Goal: Task Accomplishment & Management: Complete application form

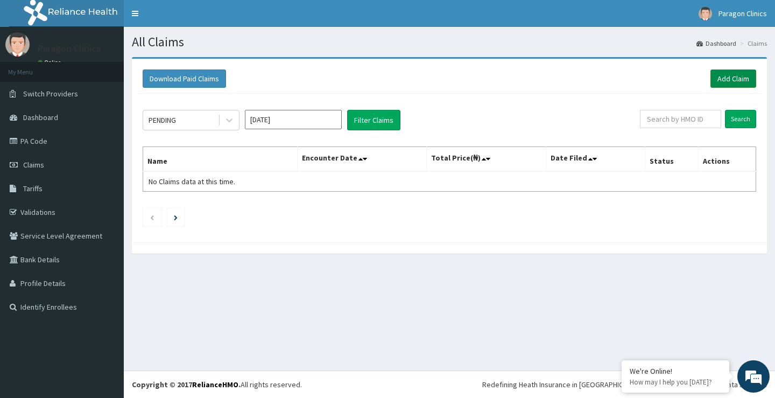
click at [733, 76] on link "Add Claim" at bounding box center [733, 78] width 46 height 18
click at [731, 81] on link "Add Claim" at bounding box center [733, 78] width 46 height 18
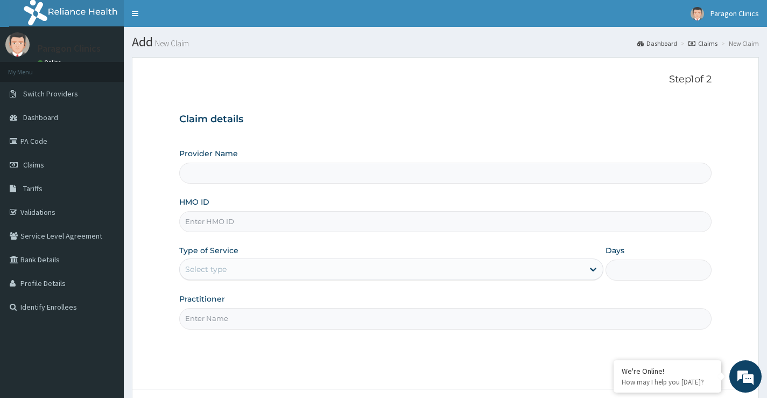
click at [223, 223] on input "HMO ID" at bounding box center [445, 221] width 532 height 21
paste input "ENP/11351/B"
type input "ENP/11351/B"
type input "Paragon Clinics And Imaging"
type input "ENP/11351/B"
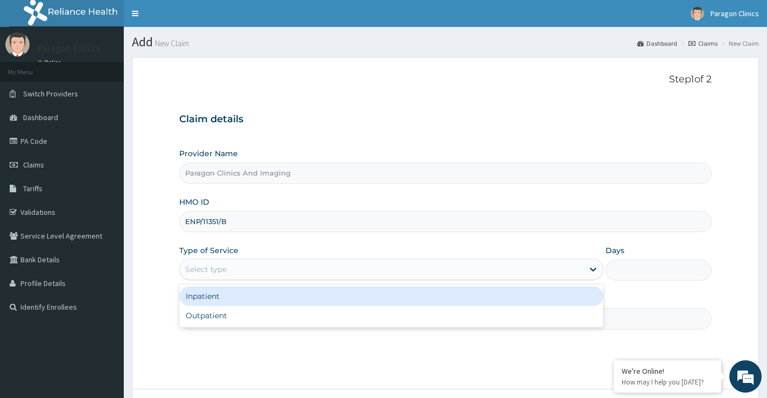
click at [234, 269] on div "Select type" at bounding box center [382, 268] width 404 height 17
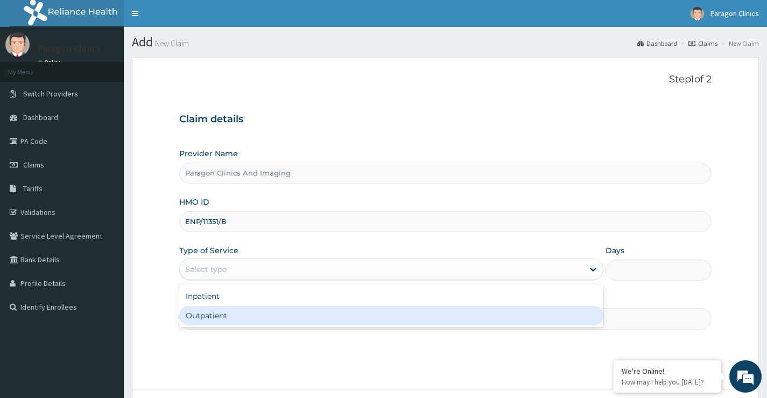
click at [218, 317] on div "Outpatient" at bounding box center [391, 315] width 424 height 19
type input "1"
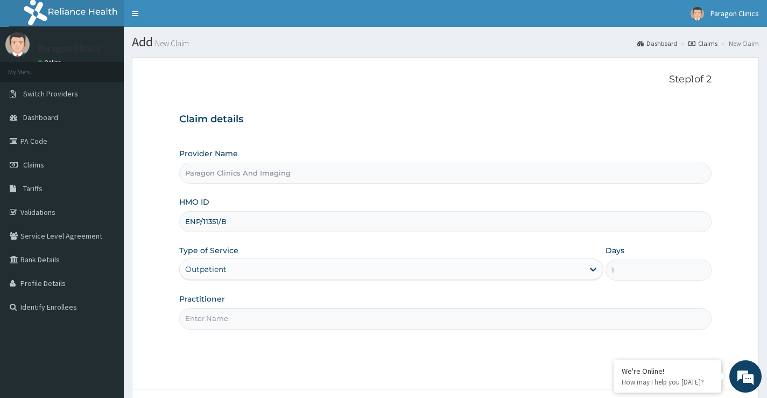
scroll to position [88, 0]
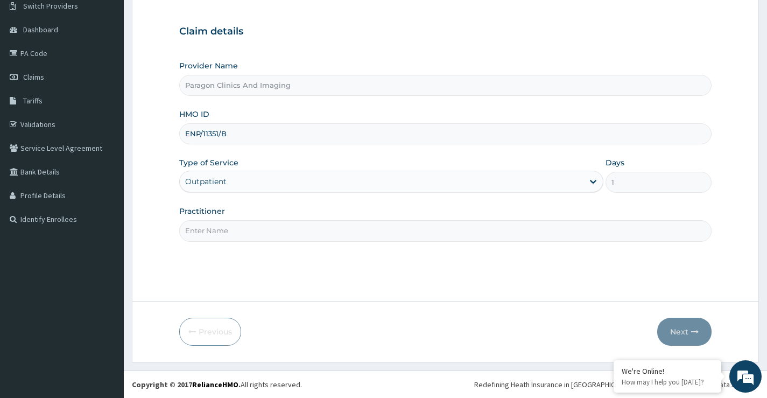
click at [230, 236] on input "Practitioner" at bounding box center [445, 230] width 532 height 21
type input "dr"
click at [678, 328] on button "Next" at bounding box center [684, 332] width 54 height 28
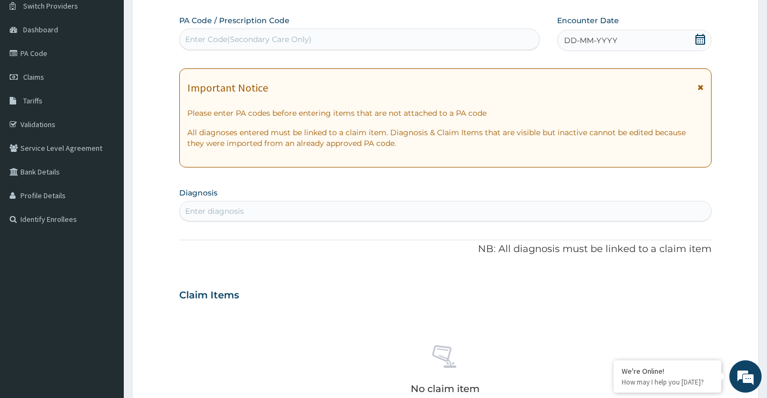
scroll to position [0, 0]
click at [699, 42] on icon at bounding box center [700, 39] width 11 height 11
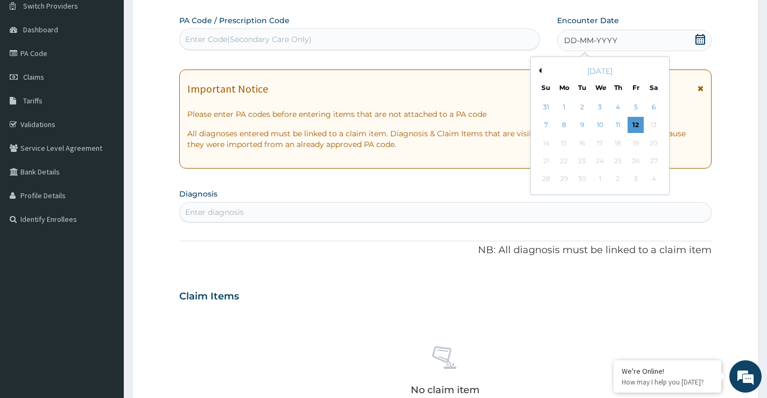
click at [541, 71] on div "September 2025" at bounding box center [600, 71] width 130 height 11
click at [540, 71] on button "Previous Month" at bounding box center [538, 70] width 5 height 5
click at [547, 144] on div "10" at bounding box center [546, 143] width 16 height 16
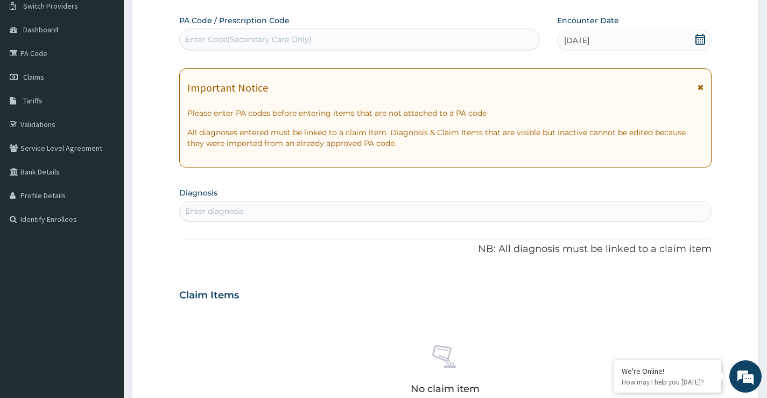
click at [226, 210] on div "Enter diagnosis" at bounding box center [214, 211] width 59 height 11
type input "malaria"
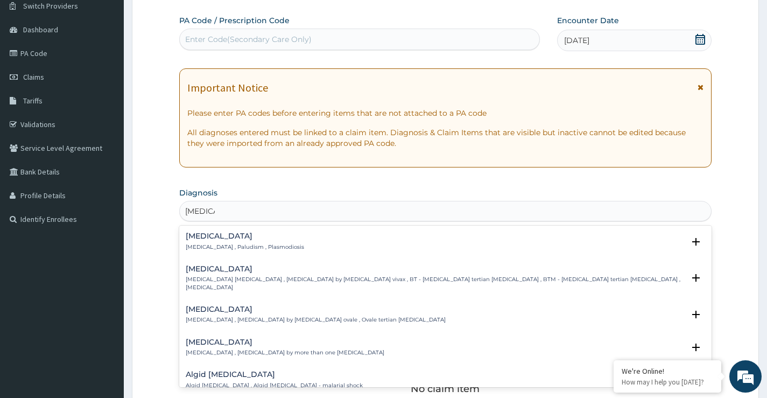
click at [198, 245] on p "Malaria , Paludism , Plasmodiosis" at bounding box center [245, 247] width 118 height 8
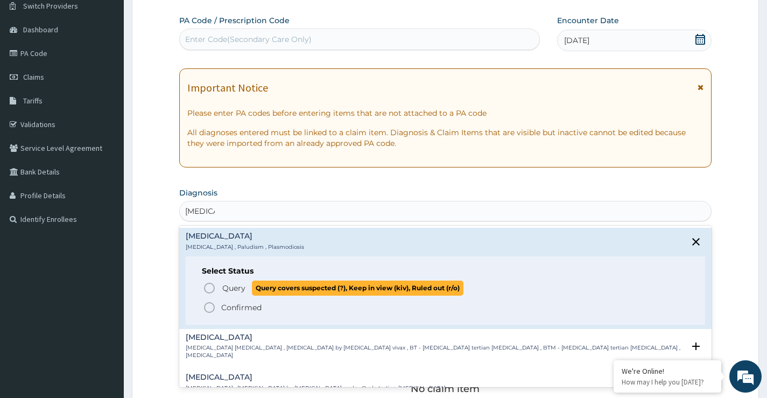
click at [208, 286] on icon "status option query" at bounding box center [209, 287] width 13 height 13
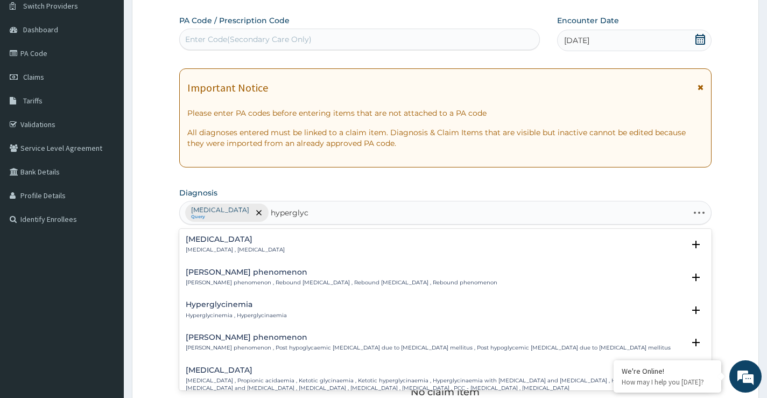
type input "hyperglyce"
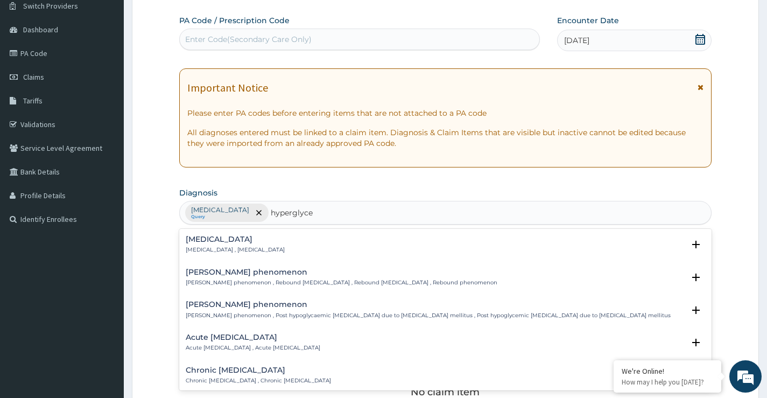
click at [235, 244] on div "Hyperglycemia Hyperglycemia , Hyperglycaemia" at bounding box center [235, 244] width 99 height 19
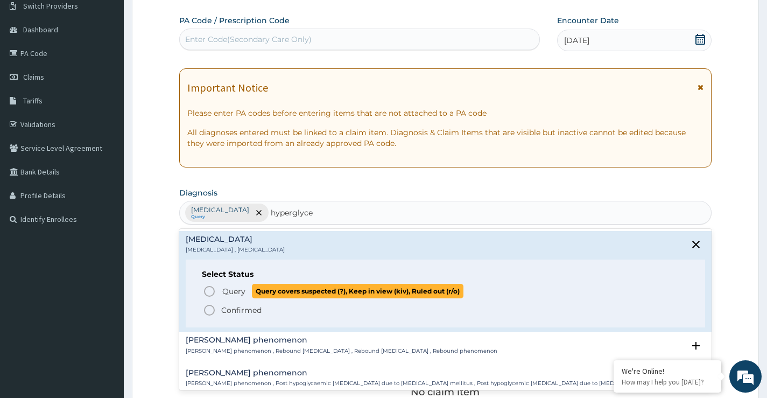
click at [238, 293] on span "Query" at bounding box center [233, 291] width 23 height 11
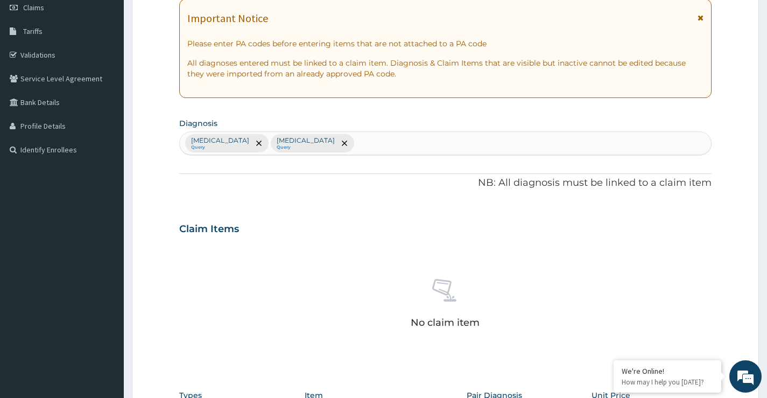
scroll to position [303, 0]
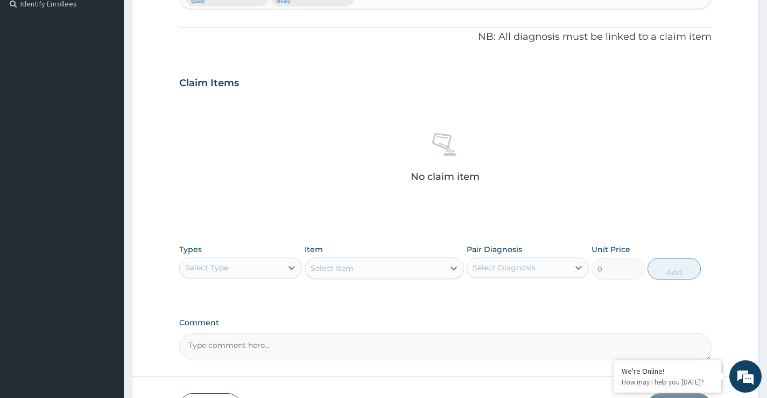
click at [248, 265] on div "Select Type" at bounding box center [231, 267] width 102 height 17
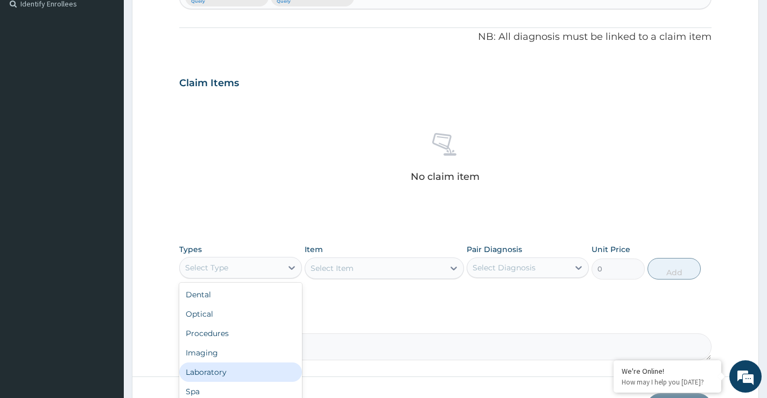
drag, startPoint x: 213, startPoint y: 376, endPoint x: 223, endPoint y: 162, distance: 214.4
click at [213, 375] on div "Laboratory" at bounding box center [240, 371] width 122 height 19
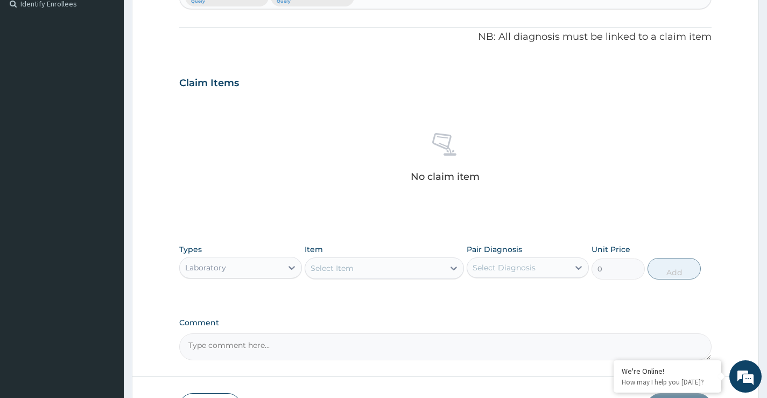
click at [347, 274] on div "Select Item" at bounding box center [374, 267] width 139 height 17
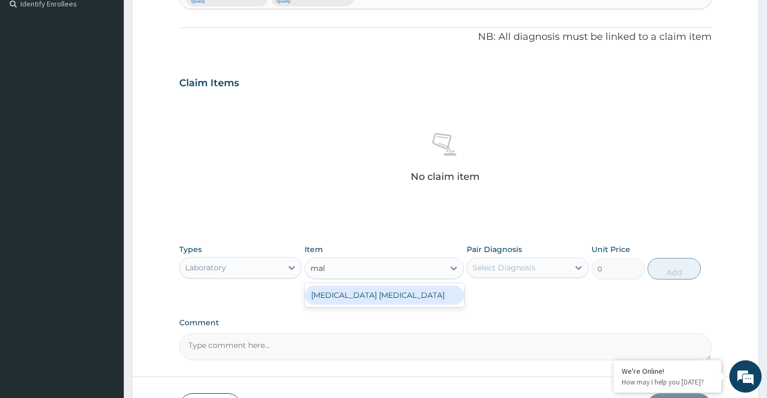
type input "mala"
click at [379, 303] on div "Malaria Parasite" at bounding box center [385, 294] width 160 height 19
type input "1500"
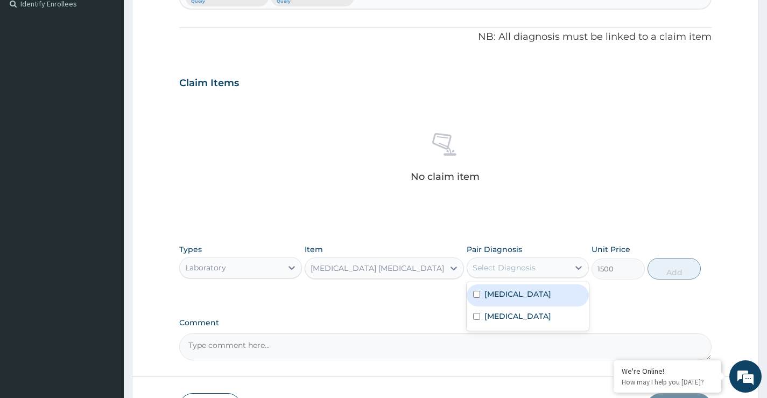
click at [505, 260] on div "Select Diagnosis" at bounding box center [518, 267] width 102 height 17
click at [499, 290] on label "Malaria" at bounding box center [517, 293] width 67 height 11
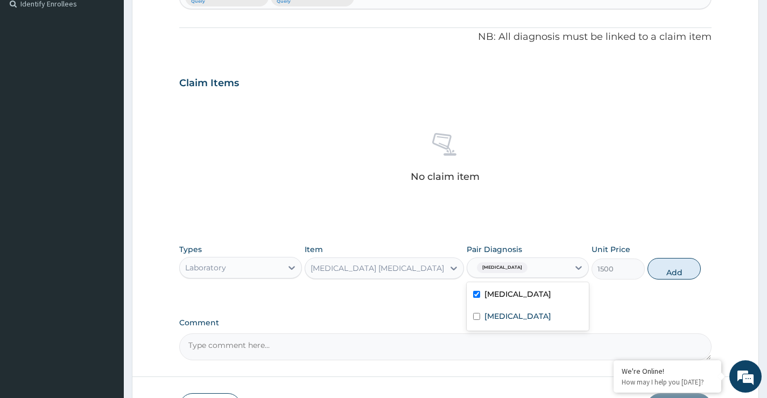
checkbox input "true"
click at [675, 267] on button "Add" at bounding box center [673, 269] width 53 height 22
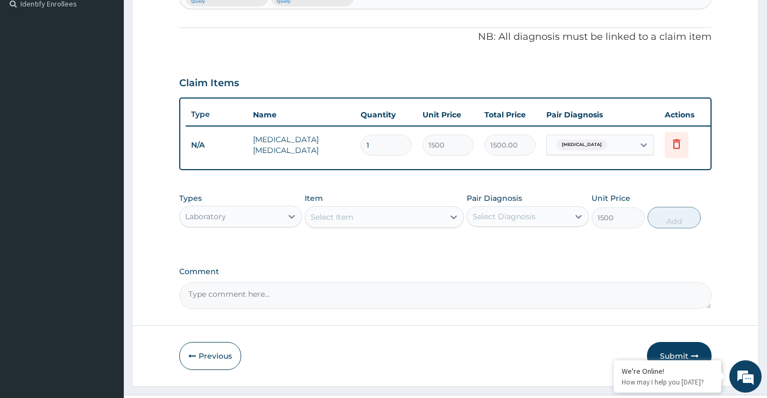
type input "0"
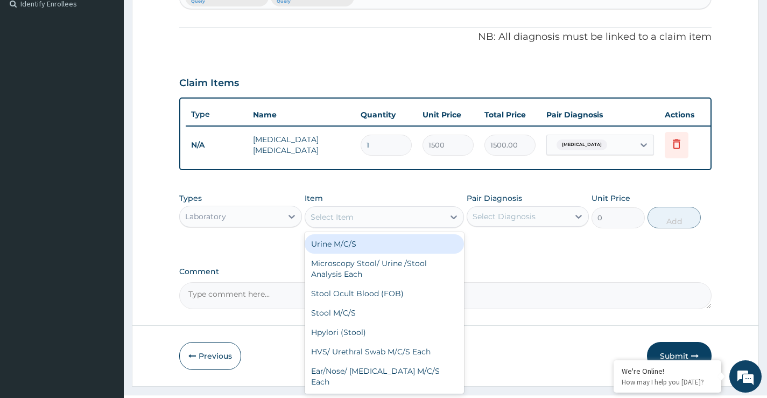
click at [332, 222] on div "Select Item" at bounding box center [332, 217] width 43 height 11
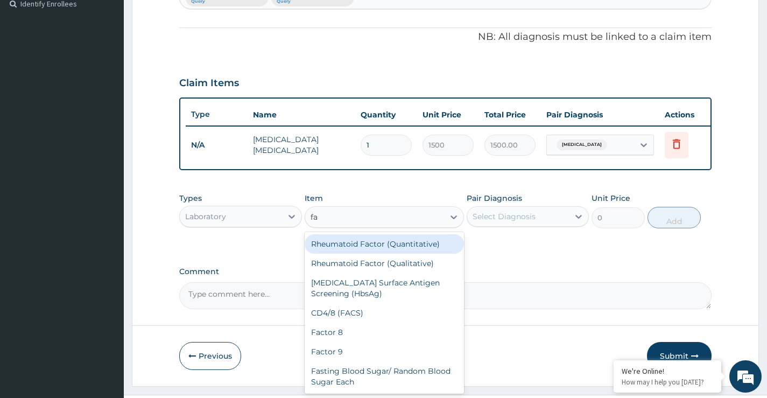
type input "fas"
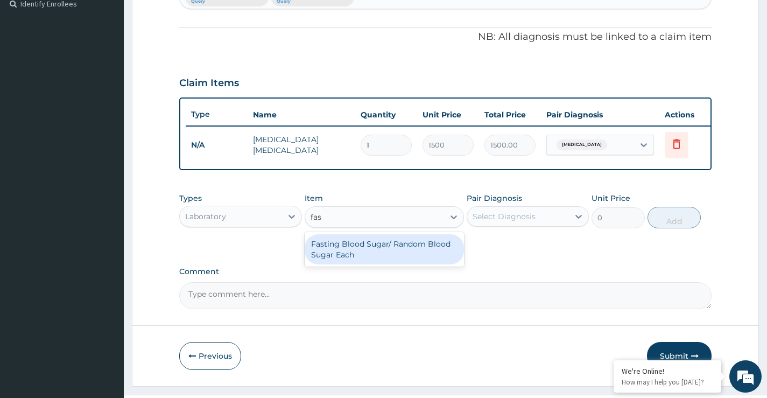
click at [328, 252] on div "Fasting Blood Sugar/ Random Blood Sugar Each" at bounding box center [385, 249] width 160 height 30
type input "2250"
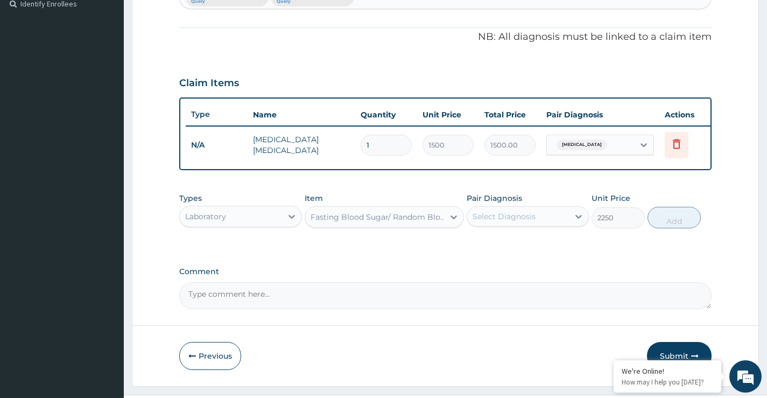
click at [538, 225] on div "Select Diagnosis" at bounding box center [518, 216] width 102 height 17
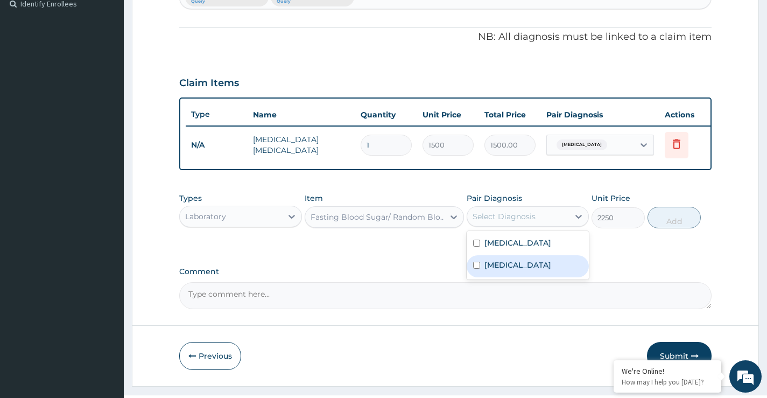
click at [515, 270] on label "Hyperglycemia" at bounding box center [517, 264] width 67 height 11
checkbox input "true"
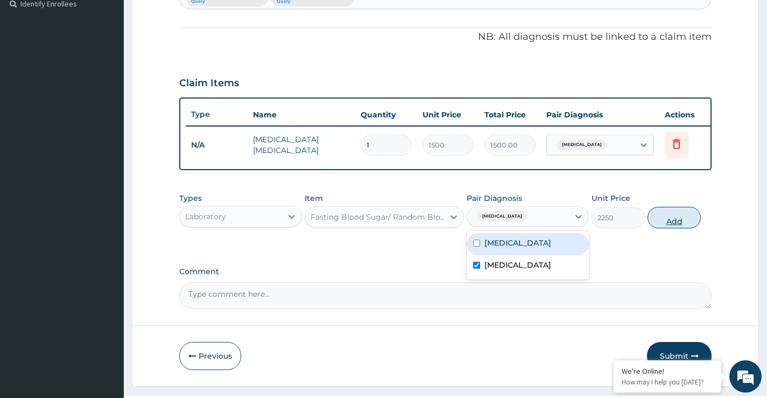
click at [686, 226] on button "Add" at bounding box center [673, 218] width 53 height 22
type input "0"
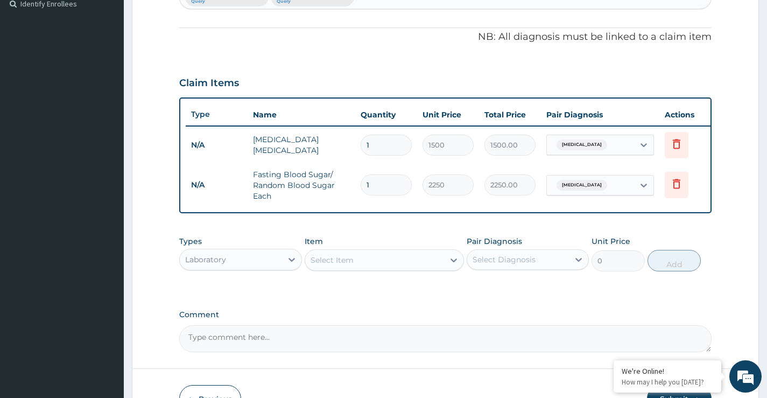
click at [221, 265] on div "Laboratory" at bounding box center [205, 259] width 41 height 11
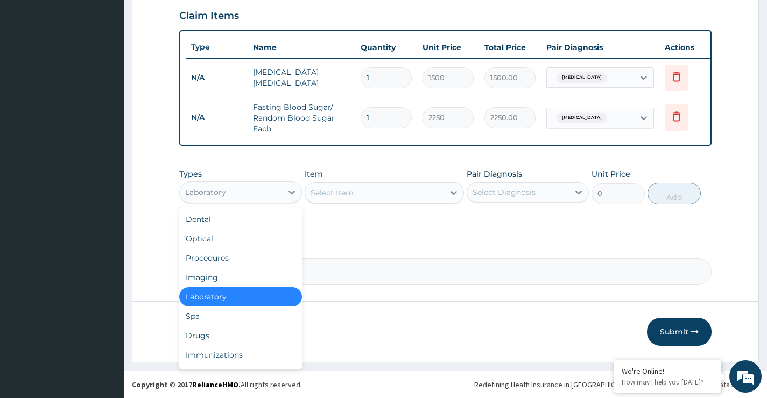
scroll to position [378, 0]
click at [216, 339] on div "Drugs" at bounding box center [240, 335] width 122 height 19
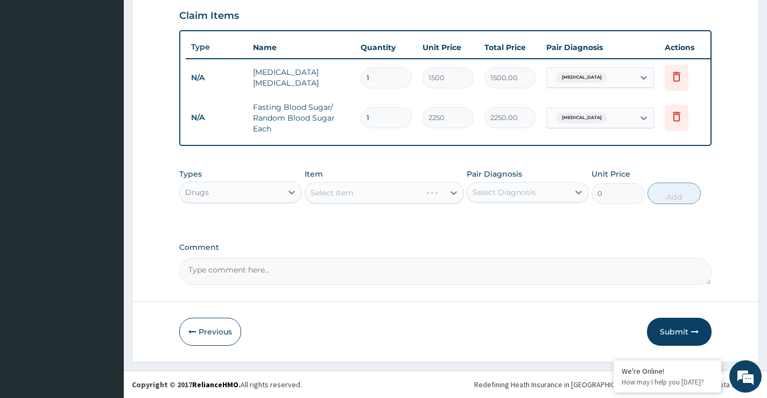
click at [382, 198] on div "Select Item" at bounding box center [385, 193] width 160 height 22
click at [386, 195] on div "Select Item" at bounding box center [374, 192] width 139 height 17
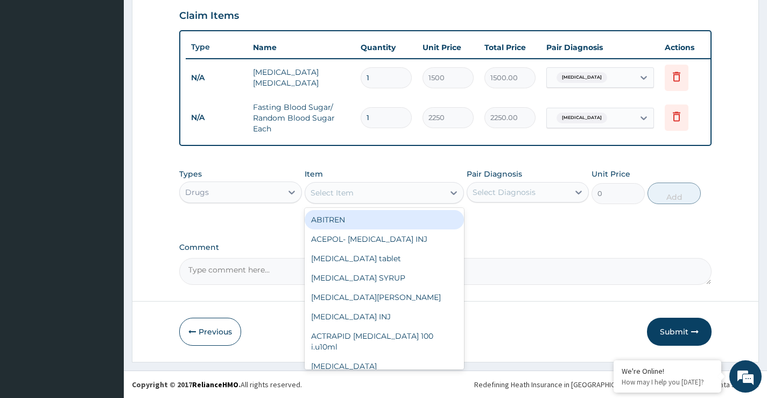
paste input "LONART"
type input "LONART"
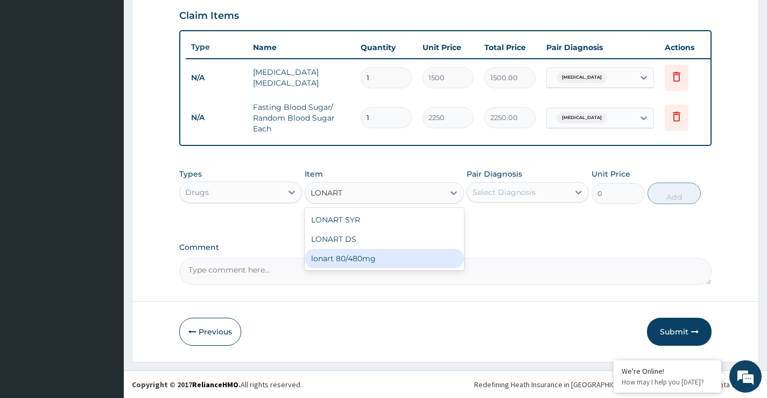
click at [353, 254] on div "lonart 80/480mg" at bounding box center [385, 258] width 160 height 19
type input "487.025"
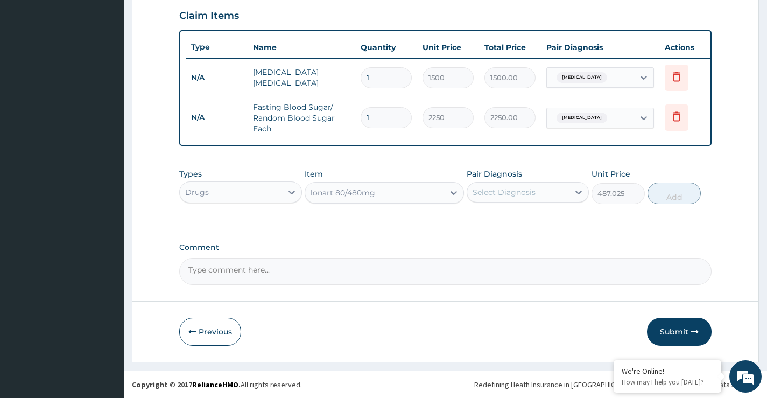
click at [376, 199] on div "lonart 80/480mg" at bounding box center [374, 192] width 139 height 17
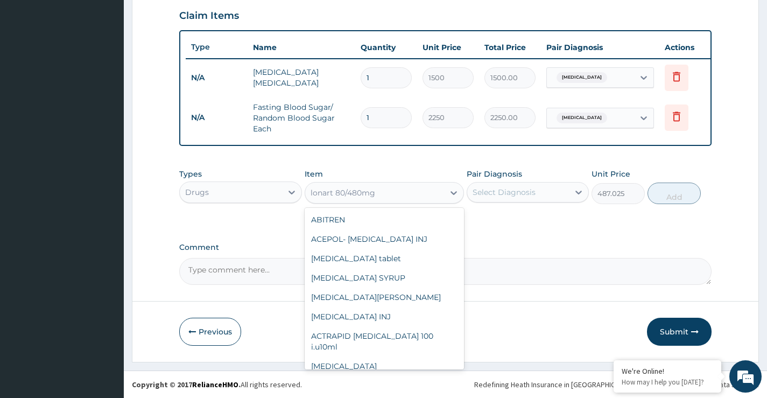
scroll to position [19105, 0]
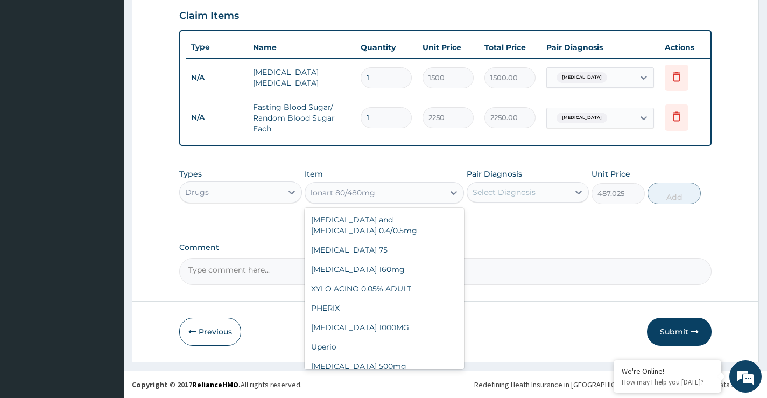
paste input "LONART"
type input "LONART"
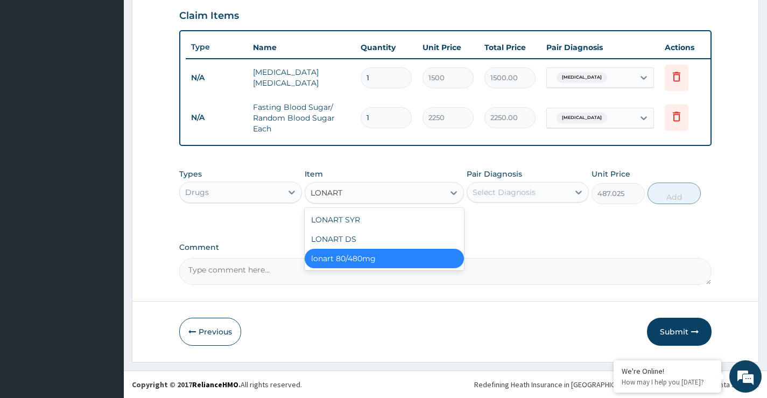
scroll to position [0, 0]
click at [352, 240] on div "LONART DS" at bounding box center [385, 238] width 160 height 19
type input "560"
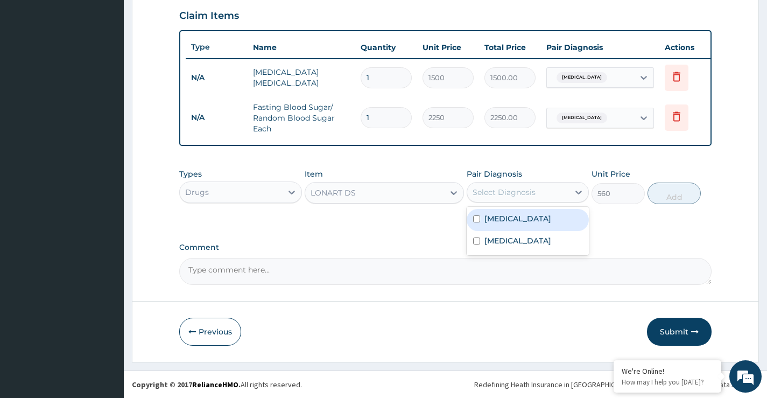
drag, startPoint x: 539, startPoint y: 191, endPoint x: 509, endPoint y: 235, distance: 53.7
click at [538, 194] on div "Select Diagnosis" at bounding box center [518, 192] width 102 height 17
click at [509, 219] on label "[MEDICAL_DATA]" at bounding box center [517, 218] width 67 height 11
checkbox input "true"
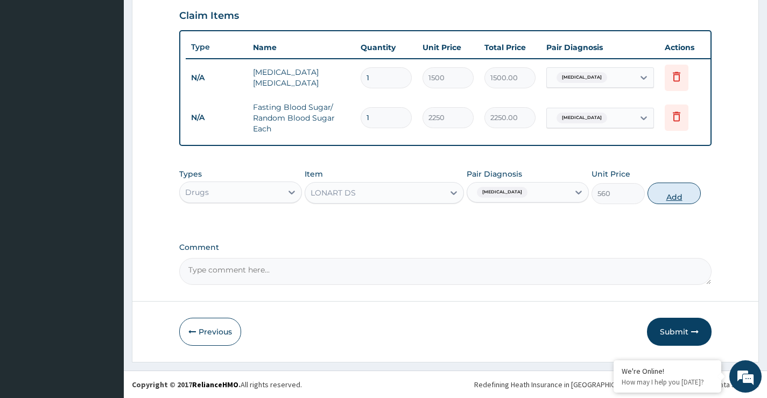
click at [674, 196] on button "Add" at bounding box center [673, 193] width 53 height 22
type input "0"
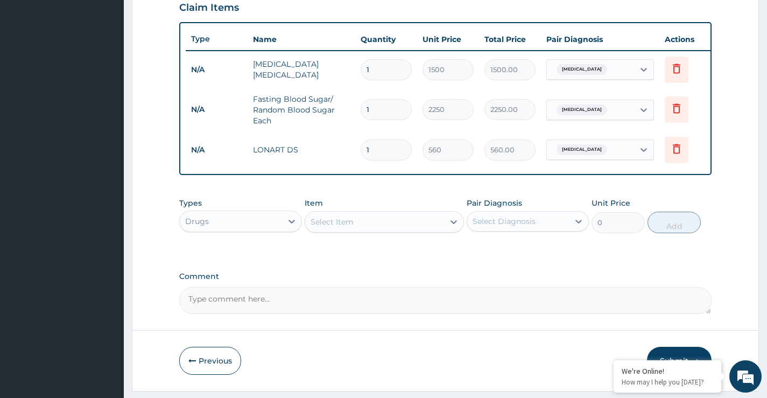
click at [327, 227] on div "Select Item" at bounding box center [332, 221] width 43 height 11
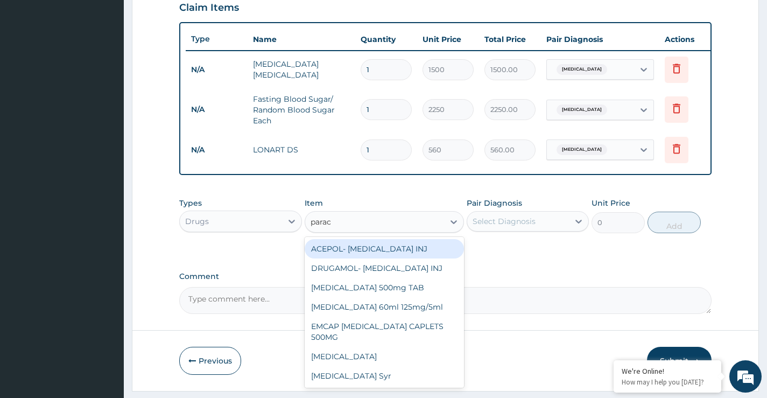
type input "parace"
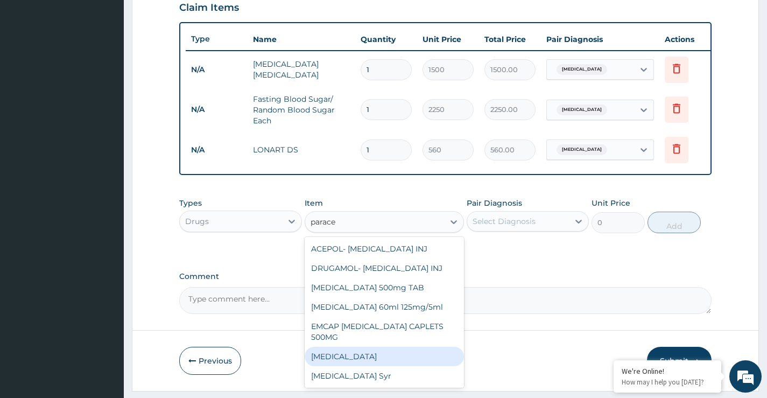
drag, startPoint x: 341, startPoint y: 363, endPoint x: 354, endPoint y: 356, distance: 15.0
click at [343, 363] on div "[MEDICAL_DATA]" at bounding box center [385, 356] width 160 height 19
type input "13"
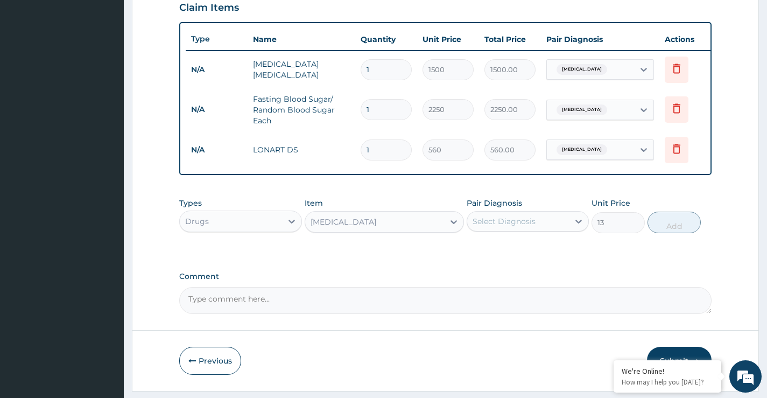
click at [497, 227] on div "Select Diagnosis" at bounding box center [504, 221] width 63 height 11
drag, startPoint x: 509, startPoint y: 258, endPoint x: 525, endPoint y: 251, distance: 17.4
click at [511, 253] on label "[MEDICAL_DATA]" at bounding box center [517, 247] width 67 height 11
checkbox input "true"
click at [675, 233] on button "Add" at bounding box center [673, 223] width 53 height 22
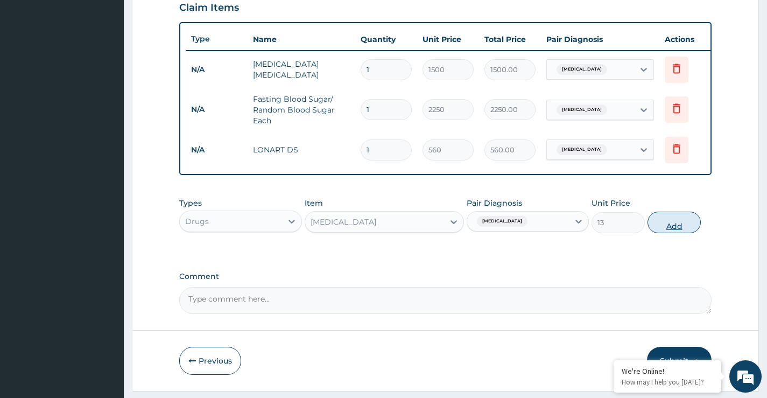
type input "0"
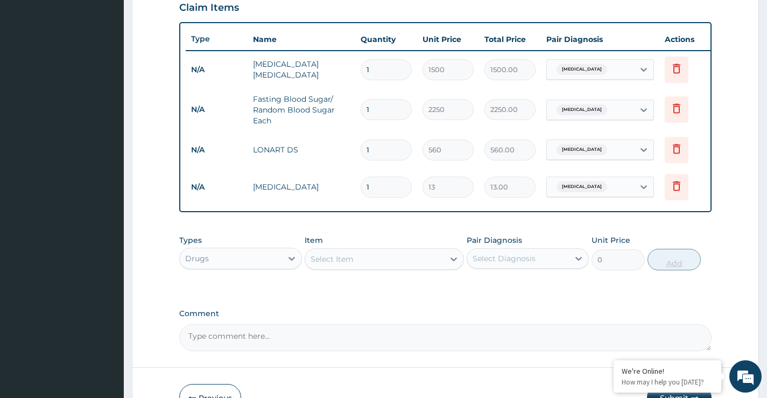
type input "18"
type input "234.00"
type input "18"
drag, startPoint x: 375, startPoint y: 149, endPoint x: 361, endPoint y: 149, distance: 14.5
click at [361, 149] on input "1" at bounding box center [386, 149] width 51 height 21
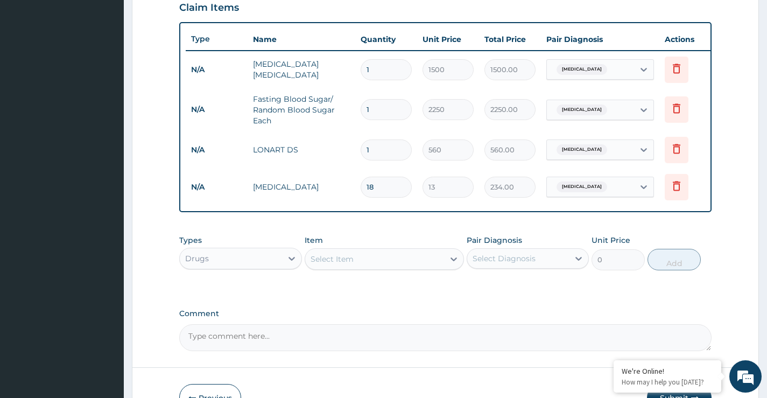
type input "6"
type input "3360.00"
type input "6"
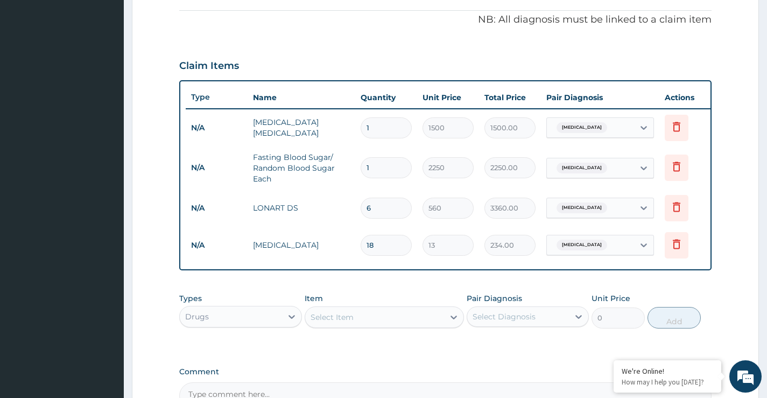
scroll to position [453, 0]
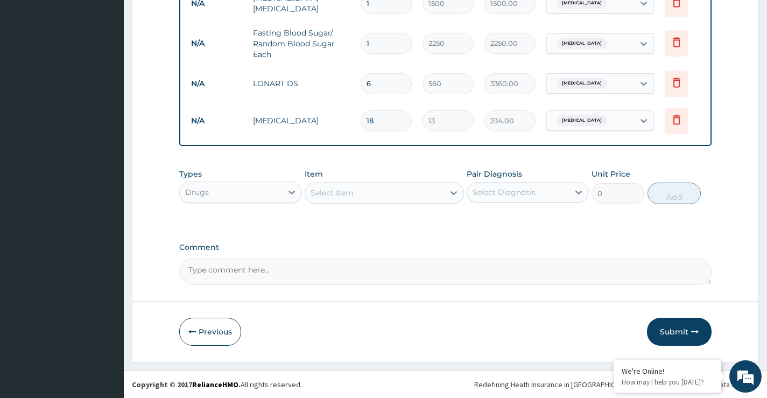
click at [257, 199] on div "Drugs" at bounding box center [231, 192] width 102 height 17
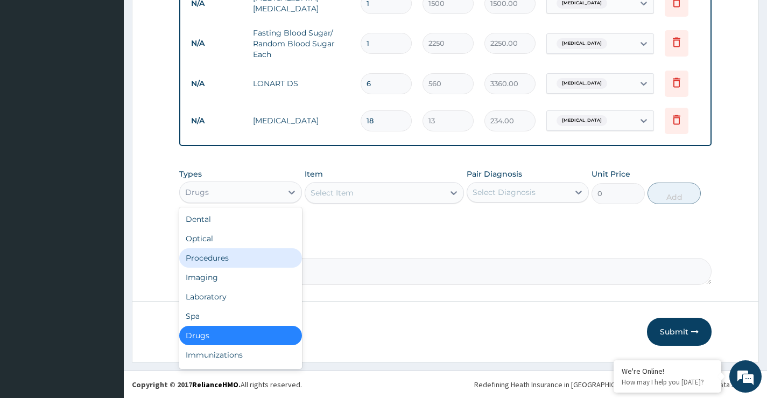
click at [207, 259] on div "Procedures" at bounding box center [240, 257] width 122 height 19
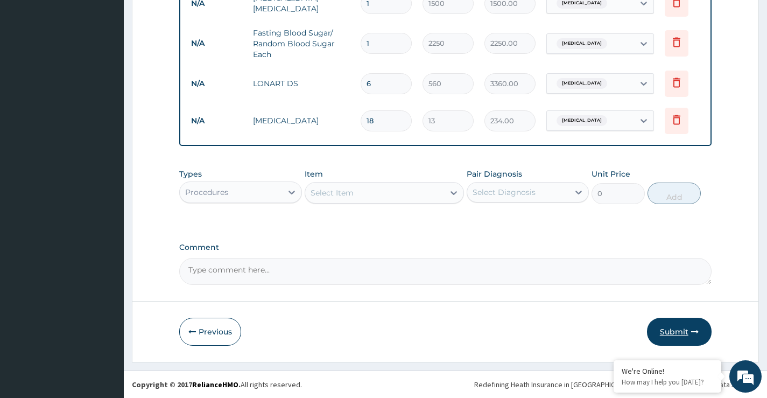
click at [673, 333] on button "Submit" at bounding box center [679, 332] width 65 height 28
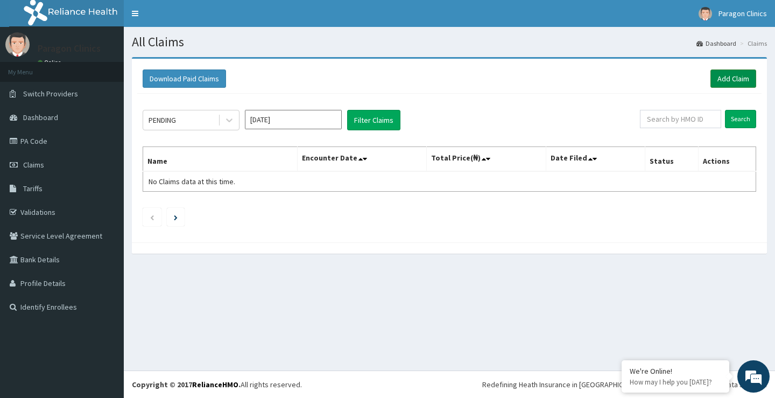
click at [724, 82] on link "Add Claim" at bounding box center [733, 78] width 46 height 18
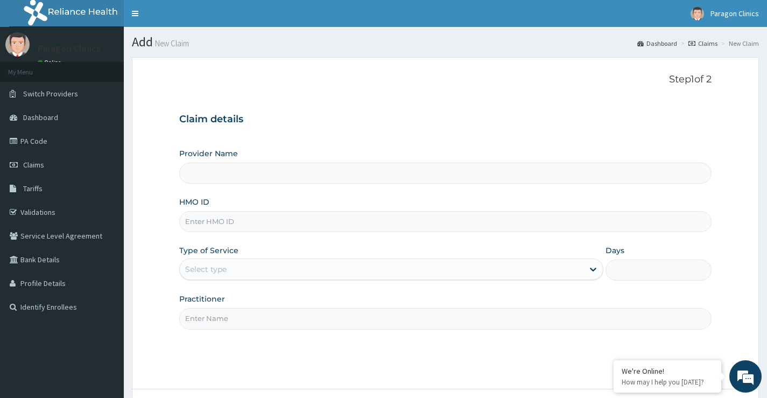
click at [214, 222] on input "HMO ID" at bounding box center [445, 221] width 532 height 21
paste input "AOM/10094/A"
type input "AOM/10094/A"
type input "Paragon Clinics And Imaging"
click at [200, 223] on input "AOM/10094/A" at bounding box center [445, 221] width 532 height 21
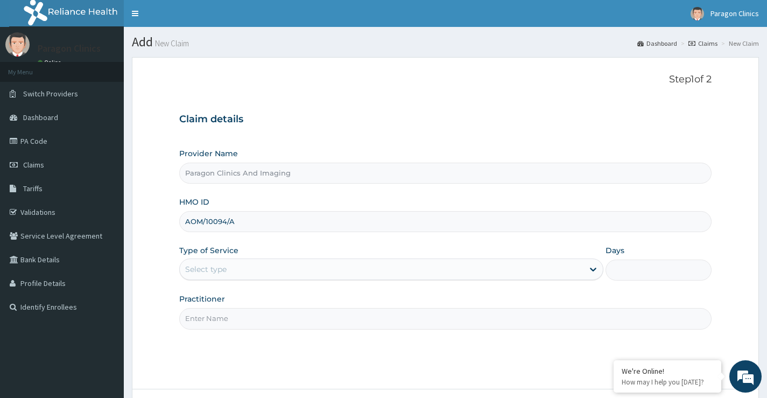
type input "AOM/10094/A"
click at [219, 275] on div "Select type" at bounding box center [382, 268] width 404 height 17
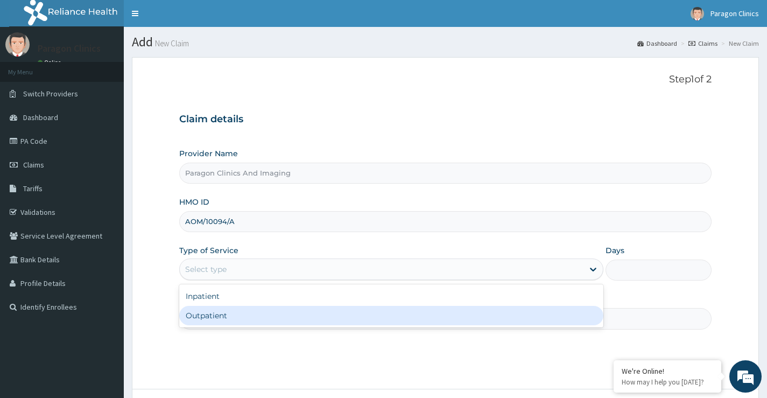
click at [216, 316] on div "Outpatient" at bounding box center [391, 315] width 424 height 19
type input "1"
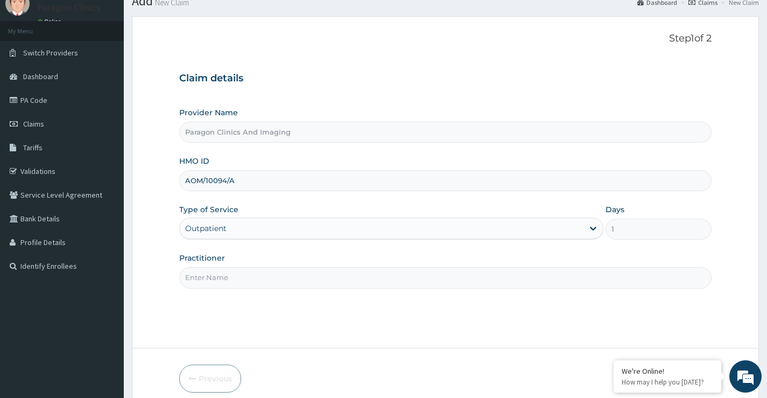
scroll to position [88, 0]
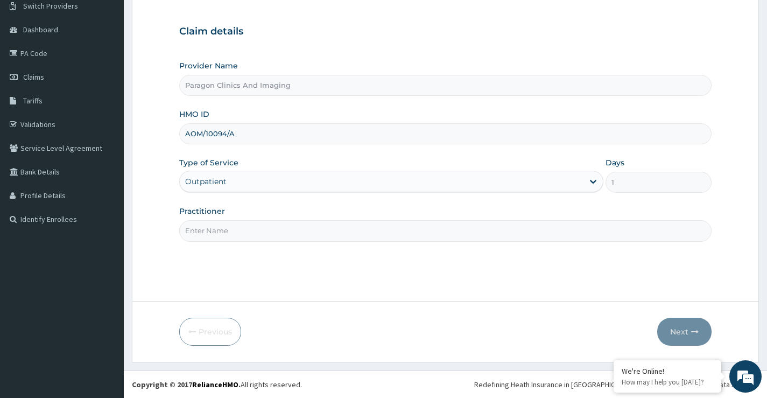
click at [222, 234] on input "Practitioner" at bounding box center [445, 230] width 532 height 21
type input "dr"
click at [679, 330] on button "Next" at bounding box center [684, 332] width 54 height 28
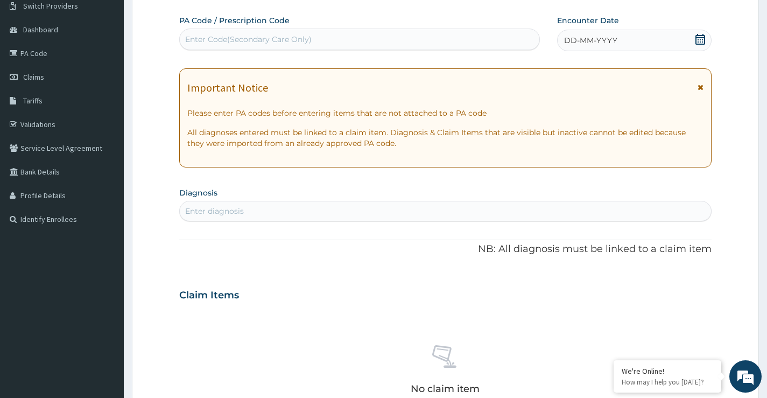
scroll to position [0, 0]
click at [699, 38] on icon at bounding box center [700, 39] width 10 height 11
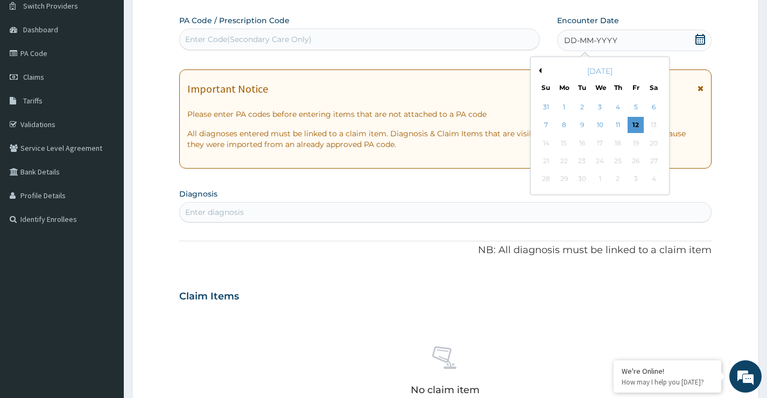
click at [539, 69] on button "Previous Month" at bounding box center [538, 70] width 5 height 5
click at [545, 144] on div "10" at bounding box center [546, 143] width 16 height 16
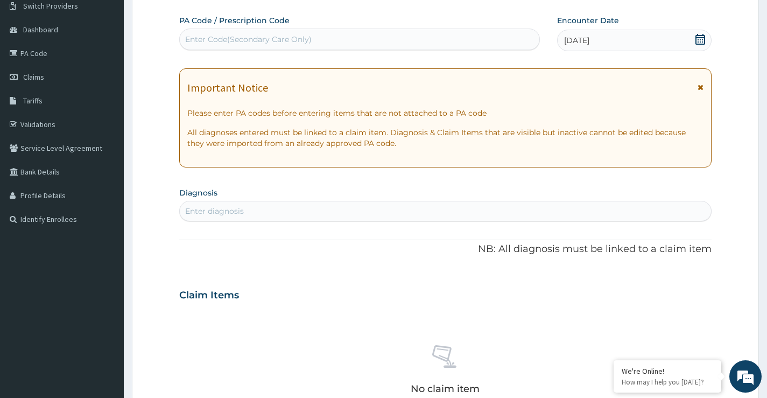
click at [216, 215] on div "Enter diagnosis" at bounding box center [214, 211] width 59 height 11
type input "constipat"
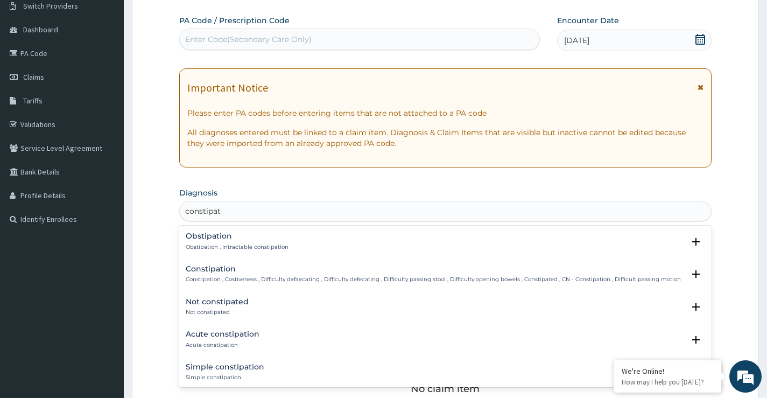
click at [207, 265] on h4 "Constipation" at bounding box center [433, 269] width 495 height 8
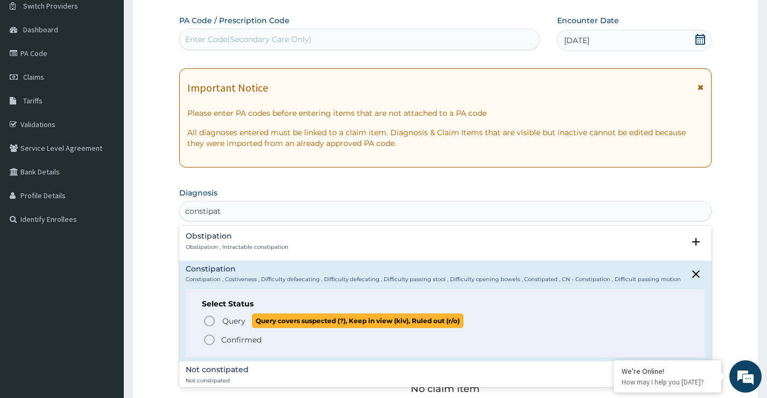
click at [221, 323] on p "Query Query covers suspected (?), Keep in view (kiv), Ruled out (r/o)" at bounding box center [342, 320] width 242 height 15
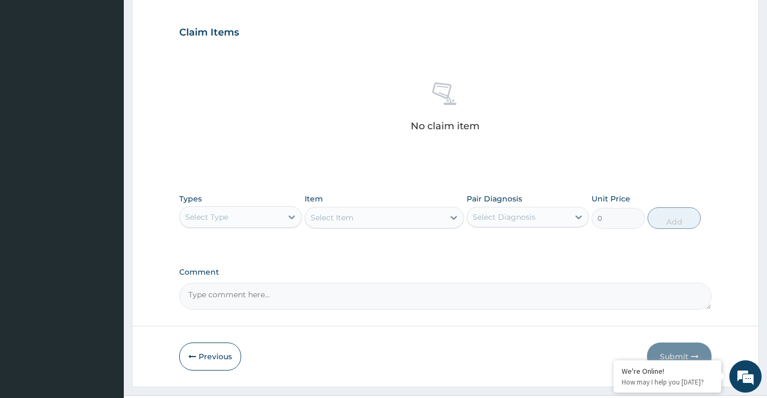
scroll to position [357, 0]
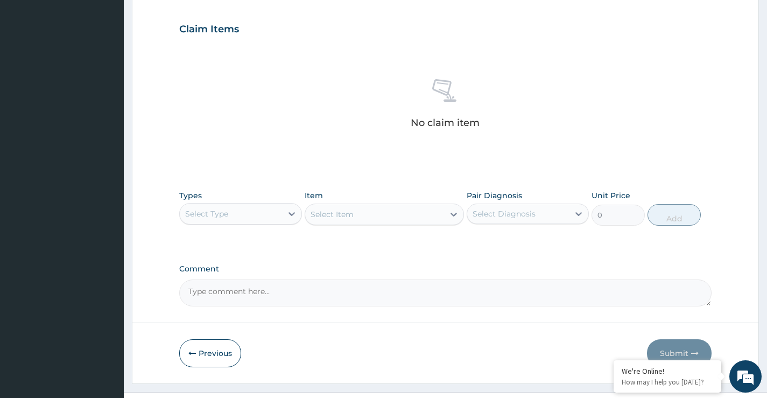
click at [262, 215] on div "Select Type" at bounding box center [231, 213] width 102 height 17
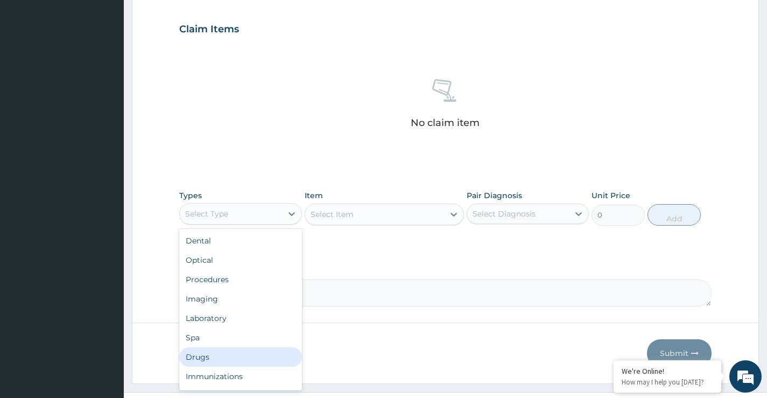
click at [197, 358] on div "Drugs" at bounding box center [240, 356] width 122 height 19
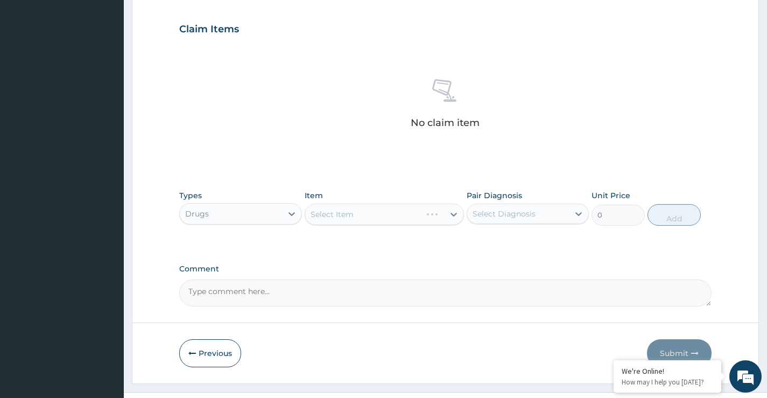
click at [339, 216] on div "Select Item" at bounding box center [385, 214] width 160 height 22
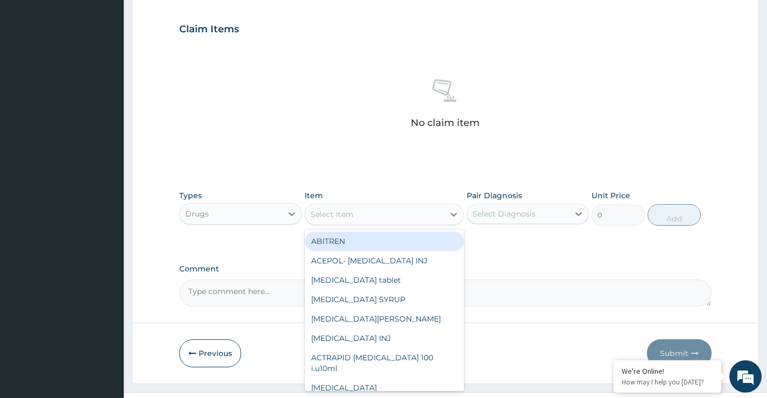
click at [340, 216] on div "Select Item" at bounding box center [332, 214] width 43 height 11
paste input "DULCOLAX"
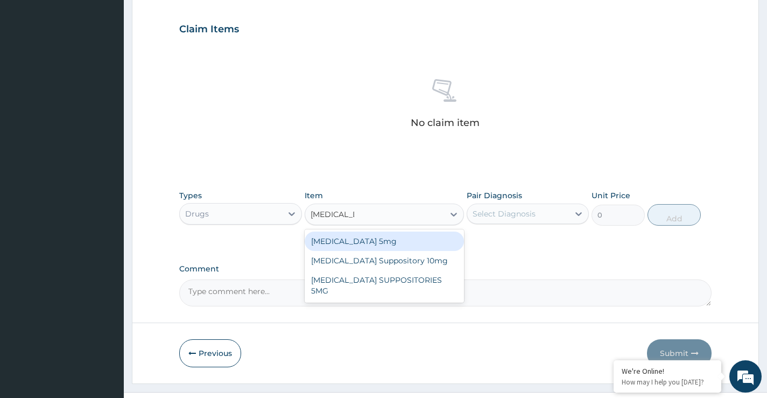
type input "DULCOLAX"
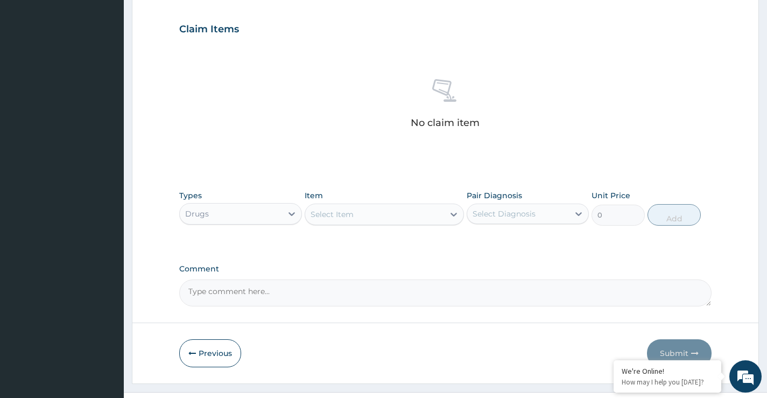
paste input "DULCOLAX"
type input "DULCOLAX"
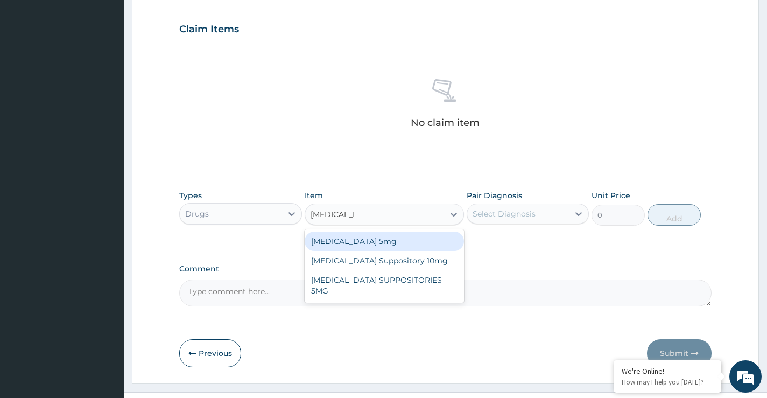
click at [360, 242] on div "[MEDICAL_DATA] 5mg" at bounding box center [385, 240] width 160 height 19
type input "151.8"
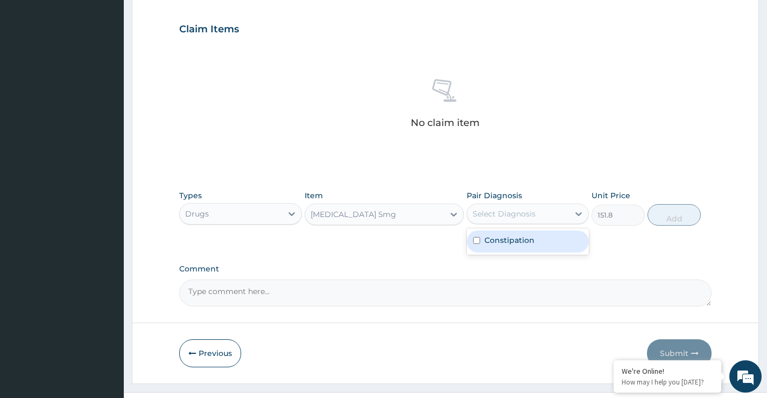
click at [483, 215] on div "Select Diagnosis" at bounding box center [504, 213] width 63 height 11
drag, startPoint x: 502, startPoint y: 240, endPoint x: 507, endPoint y: 240, distance: 5.4
click at [504, 240] on label "Constipation" at bounding box center [509, 240] width 50 height 11
checkbox input "true"
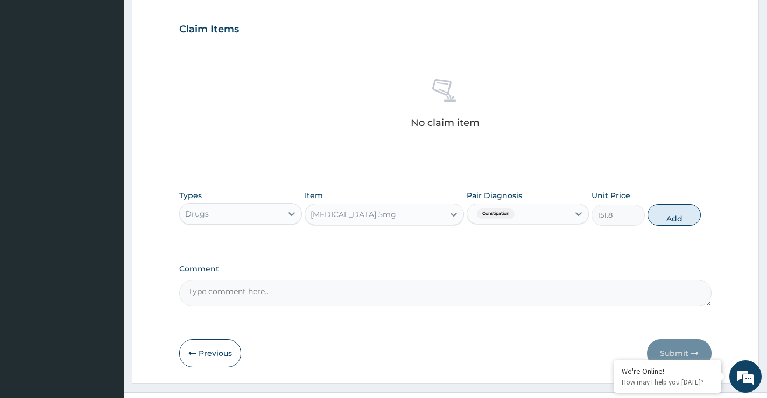
click at [667, 221] on button "Add" at bounding box center [673, 215] width 53 height 22
type input "0"
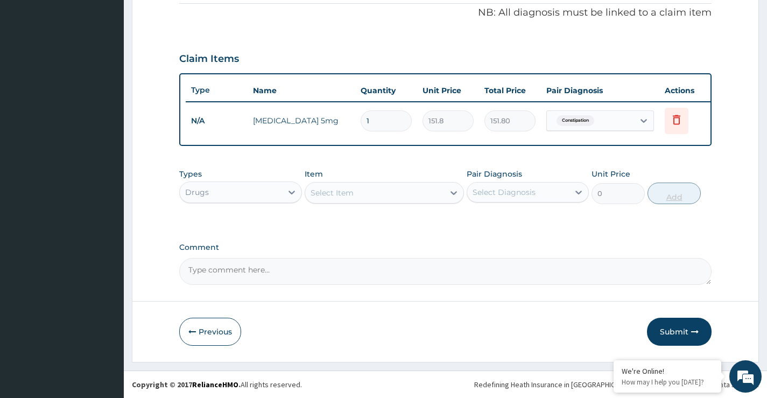
type input "0.00"
type input "6"
type input "910.80"
type input "6"
click at [339, 191] on div "Select Item" at bounding box center [332, 192] width 43 height 11
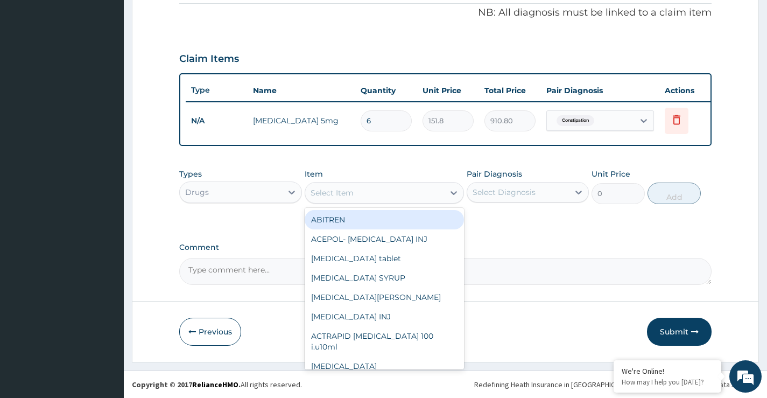
paste input "LIQUID PARAFFIN"
type input "LIQUID PARAFFIN"
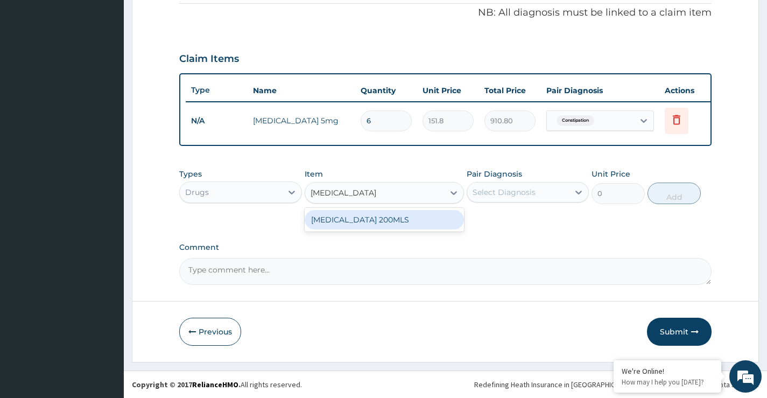
drag, startPoint x: 351, startPoint y: 218, endPoint x: 509, endPoint y: 198, distance: 159.0
click at [353, 218] on div "LIQUID PARAFFIN 200MLS" at bounding box center [385, 219] width 160 height 19
type input "1650"
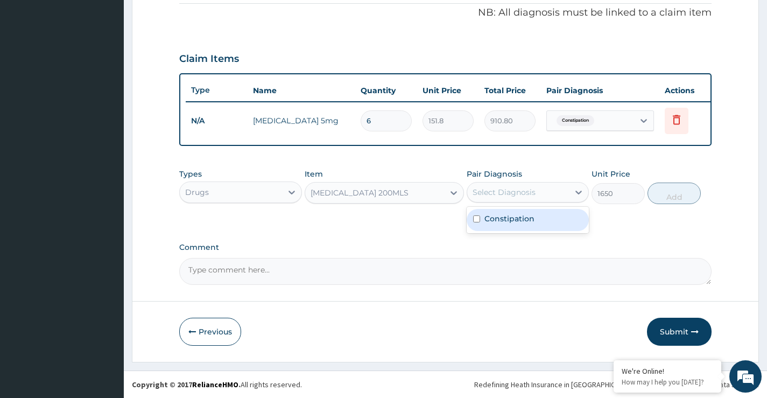
drag, startPoint x: 513, startPoint y: 187, endPoint x: 514, endPoint y: 210, distance: 23.7
click at [514, 188] on div "Select Diagnosis" at bounding box center [504, 192] width 63 height 11
click at [514, 216] on label "Constipation" at bounding box center [509, 218] width 50 height 11
checkbox input "true"
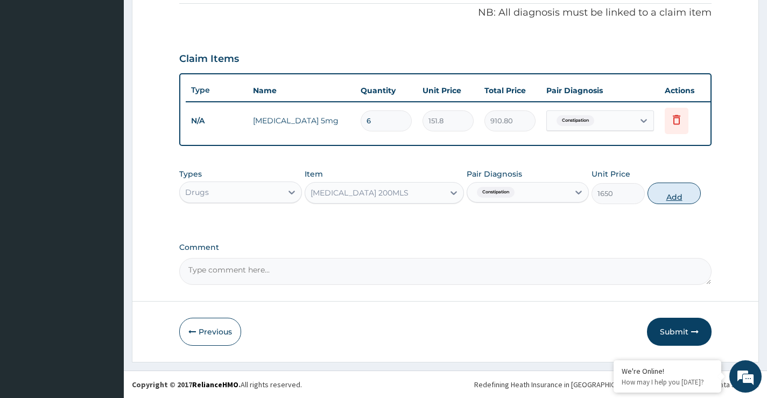
click at [671, 200] on button "Add" at bounding box center [673, 193] width 53 height 22
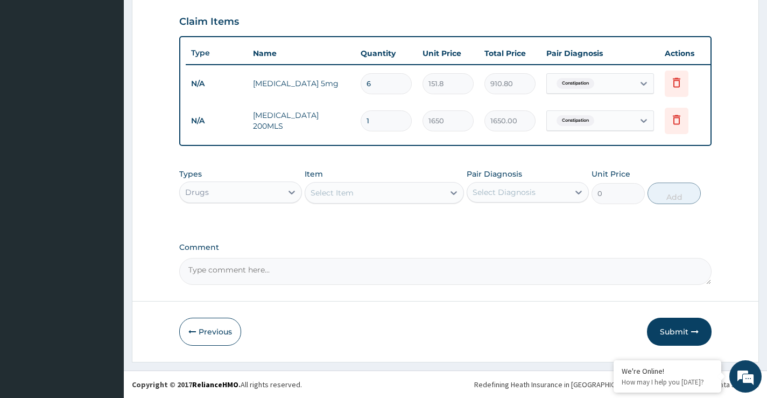
scroll to position [372, 0]
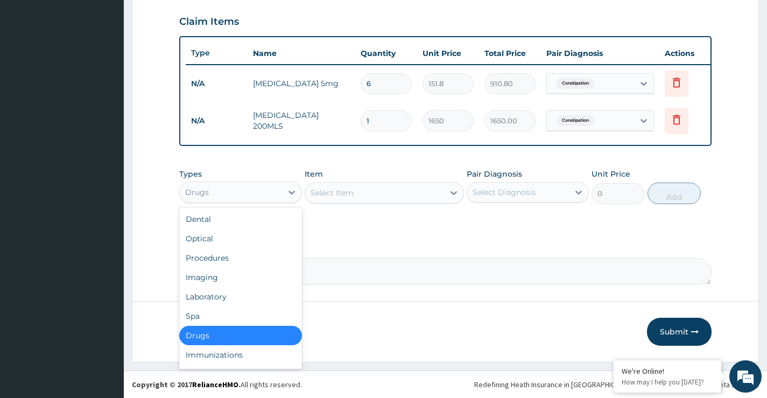
drag, startPoint x: 260, startPoint y: 196, endPoint x: 243, endPoint y: 238, distance: 45.4
click at [259, 196] on div "Drugs" at bounding box center [231, 192] width 102 height 17
click at [224, 256] on div "Procedures" at bounding box center [240, 257] width 122 height 19
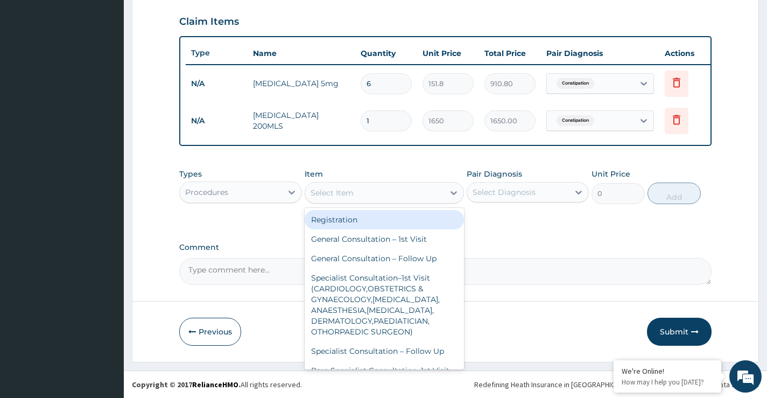
drag, startPoint x: 385, startPoint y: 195, endPoint x: 383, endPoint y: 231, distance: 36.2
click at [385, 195] on div "Select Item" at bounding box center [374, 192] width 139 height 17
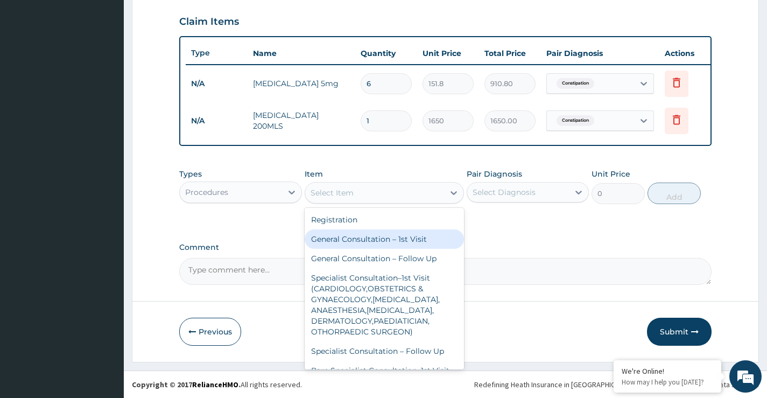
click at [377, 238] on div "General Consultation – 1st Visit" at bounding box center [385, 238] width 160 height 19
type input "4000"
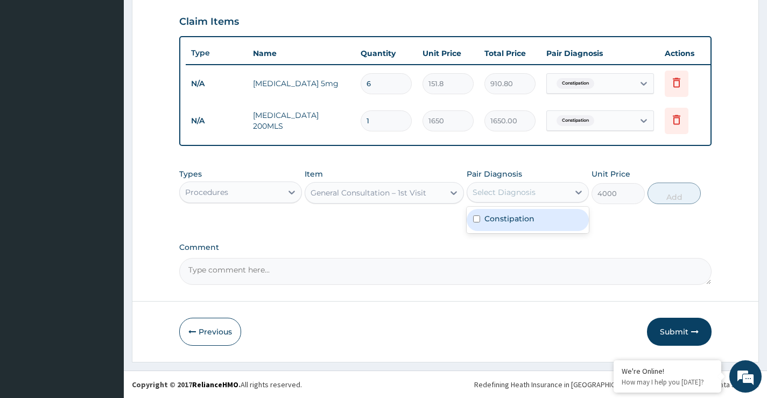
click at [503, 197] on div "Select Diagnosis" at bounding box center [504, 192] width 63 height 11
drag, startPoint x: 503, startPoint y: 219, endPoint x: 574, endPoint y: 212, distance: 70.9
click at [504, 219] on label "Constipation" at bounding box center [509, 218] width 50 height 11
checkbox input "true"
click at [671, 195] on button "Add" at bounding box center [673, 193] width 53 height 22
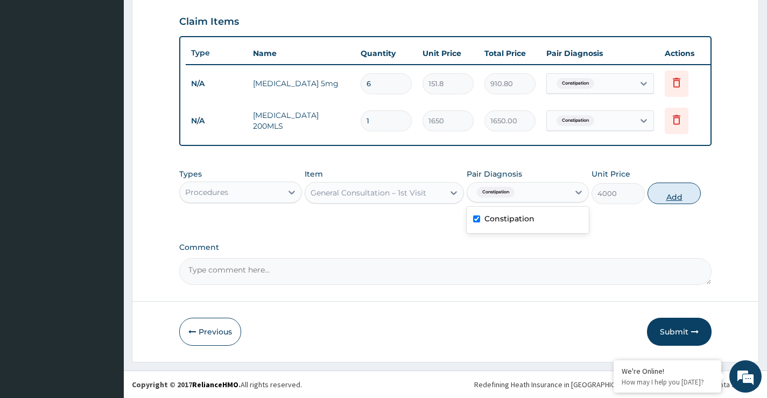
type input "0"
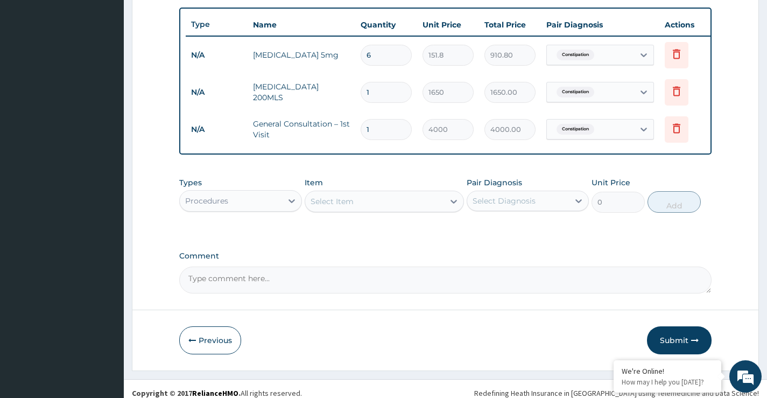
scroll to position [410, 0]
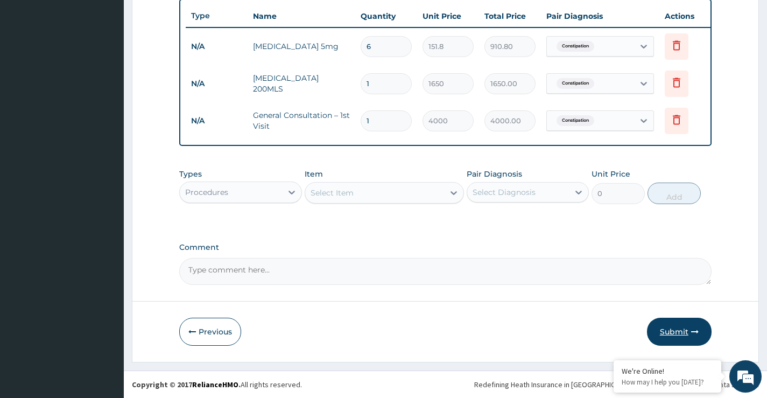
click at [677, 331] on button "Submit" at bounding box center [679, 332] width 65 height 28
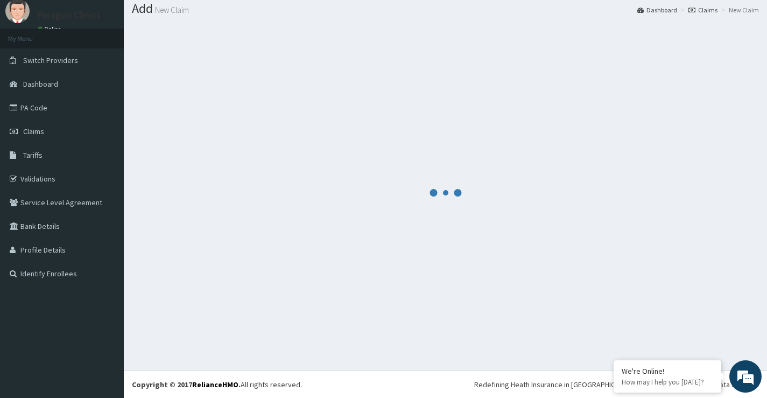
scroll to position [33, 0]
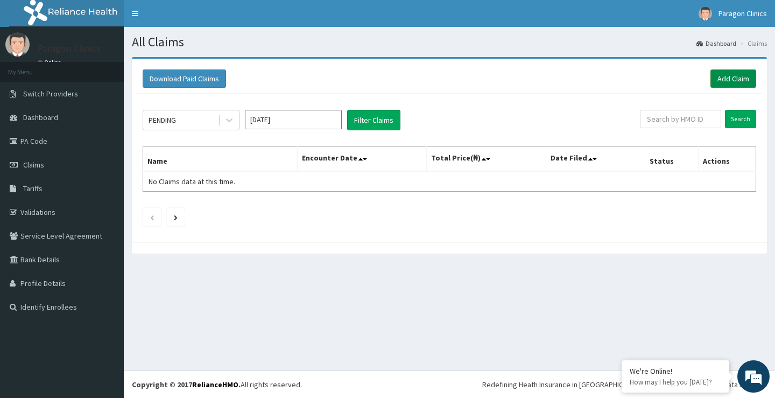
click at [731, 74] on link "Add Claim" at bounding box center [733, 78] width 46 height 18
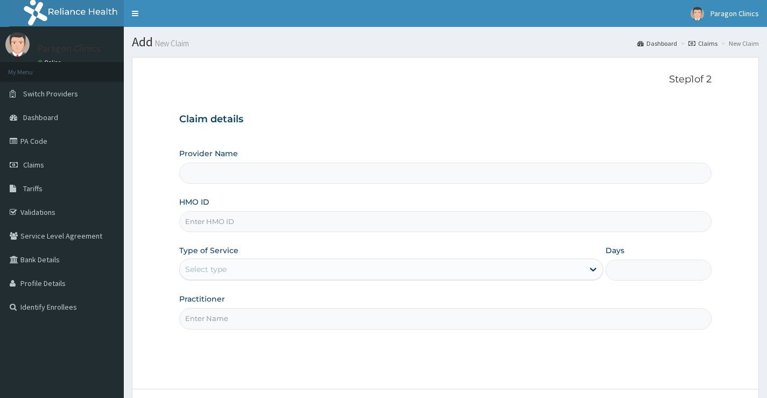
type input "Paragon Clinics And Imaging"
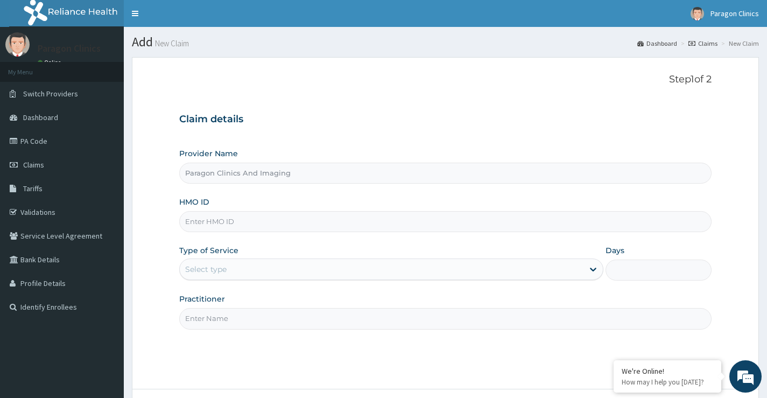
click at [214, 217] on input "HMO ID" at bounding box center [445, 221] width 532 height 21
paste input "ENP/11642/D"
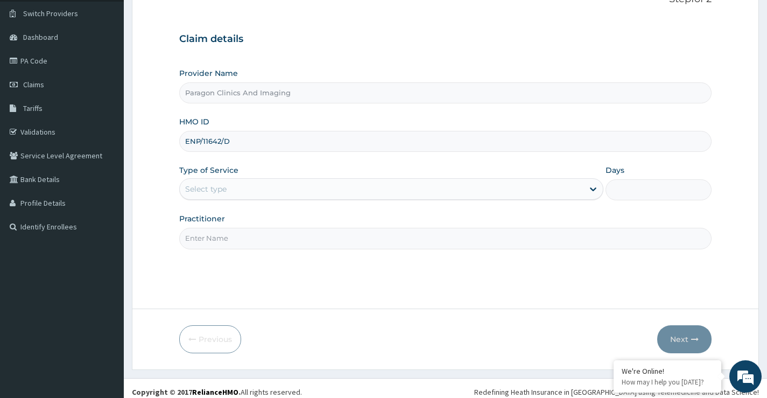
scroll to position [88, 0]
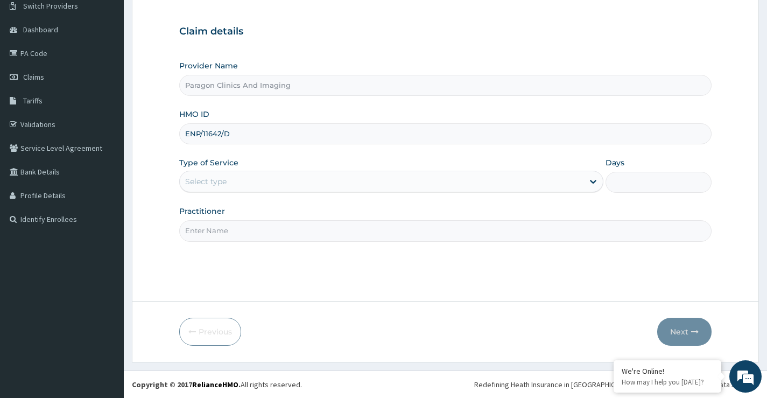
type input "ENP/11642/D"
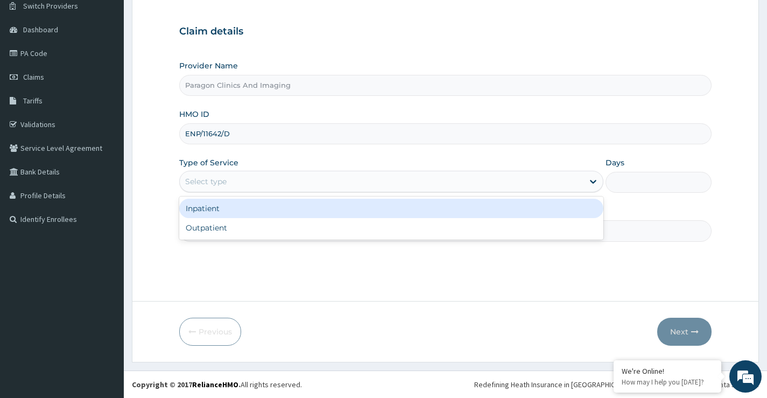
click at [229, 175] on div "Select type" at bounding box center [382, 181] width 404 height 17
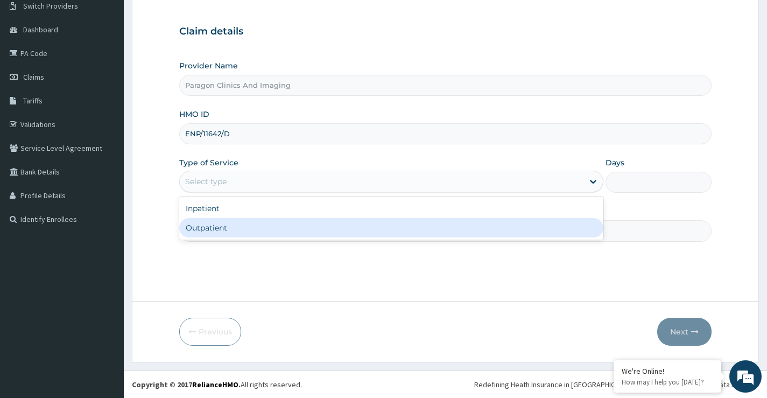
click at [218, 224] on div "Outpatient" at bounding box center [391, 227] width 424 height 19
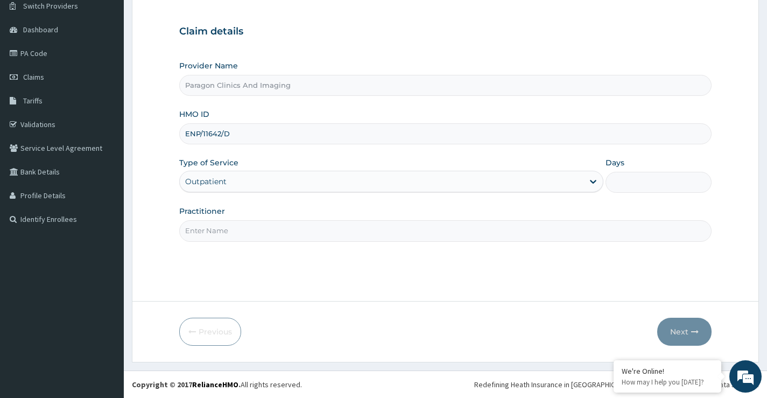
type input "1"
click at [219, 235] on input "Practitioner" at bounding box center [445, 230] width 532 height 21
type input "dr"
click at [673, 332] on button "Next" at bounding box center [684, 332] width 54 height 28
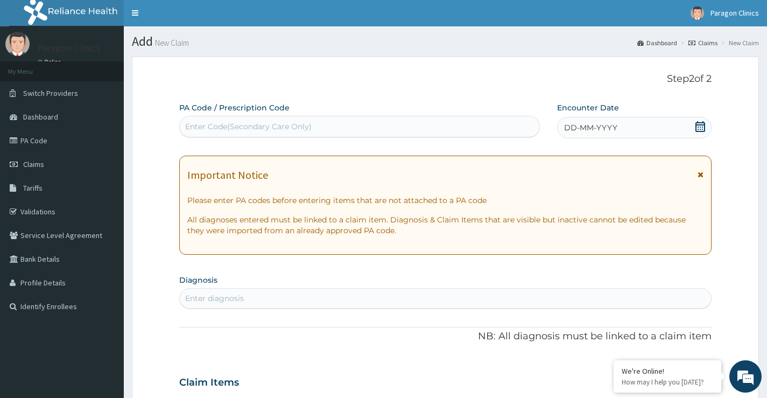
scroll to position [0, 0]
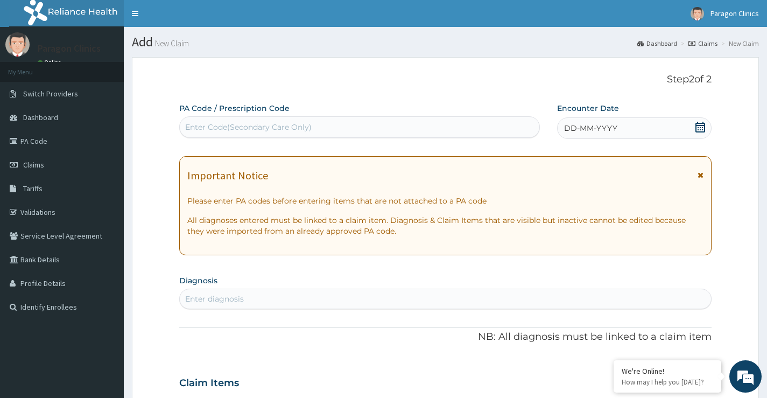
click at [700, 128] on icon at bounding box center [700, 127] width 10 height 11
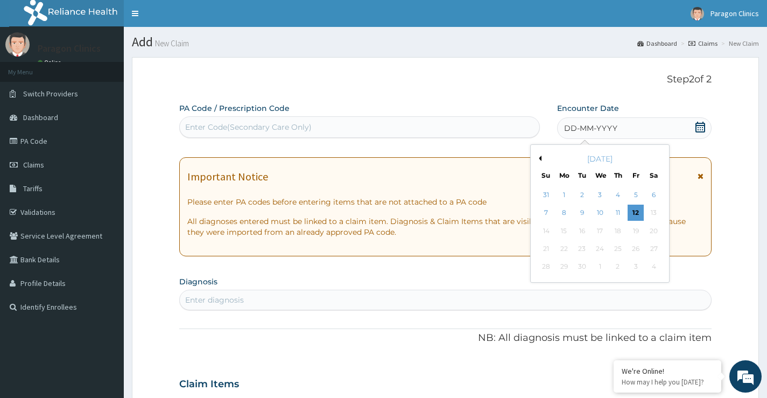
click at [542, 158] on div "[DATE]" at bounding box center [600, 158] width 130 height 11
click at [541, 159] on button "Previous Month" at bounding box center [538, 158] width 5 height 5
click at [582, 231] on div "12" at bounding box center [582, 231] width 16 height 16
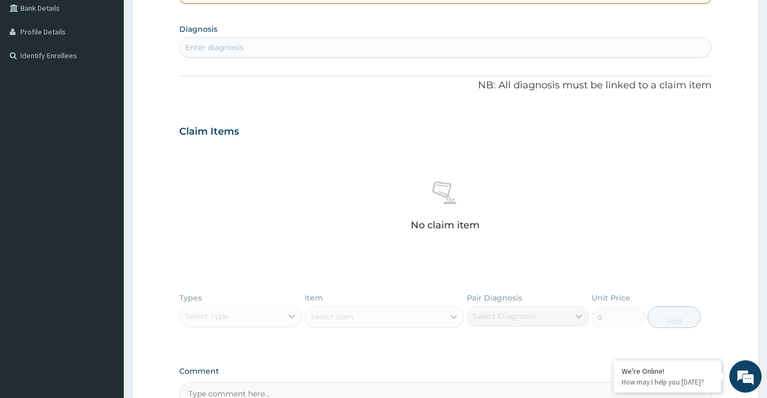
scroll to position [269, 0]
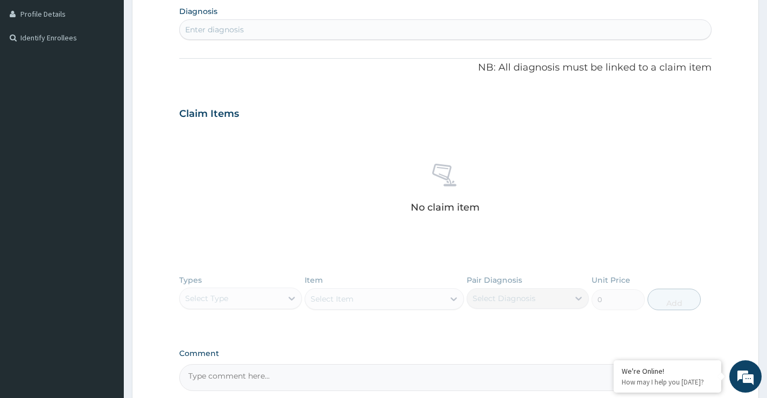
click at [216, 32] on div "Enter diagnosis" at bounding box center [214, 29] width 59 height 11
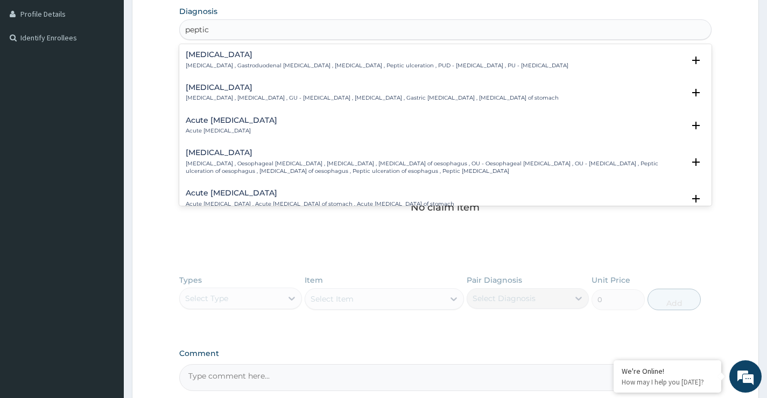
type input "peptic u"
click at [210, 58] on h4 "[MEDICAL_DATA]" at bounding box center [377, 55] width 383 height 8
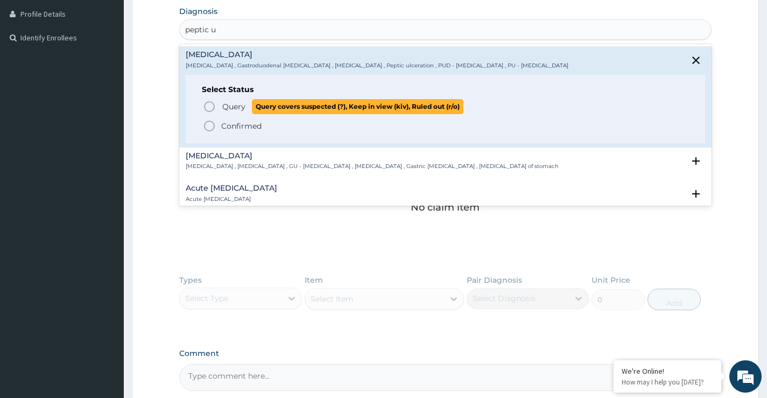
click at [207, 109] on icon "status option query" at bounding box center [209, 106] width 13 height 13
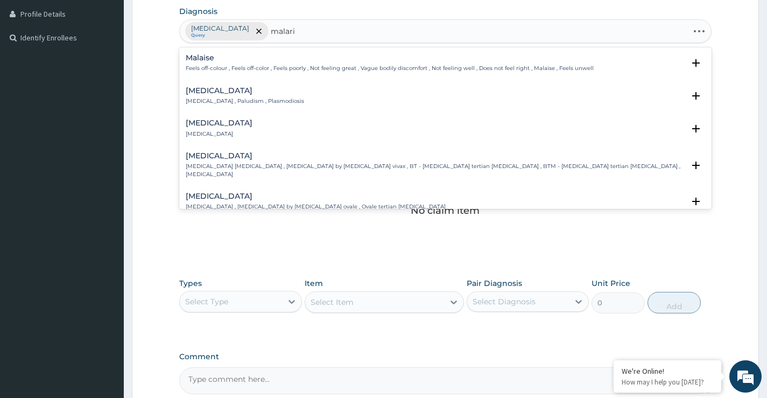
type input "[MEDICAL_DATA]"
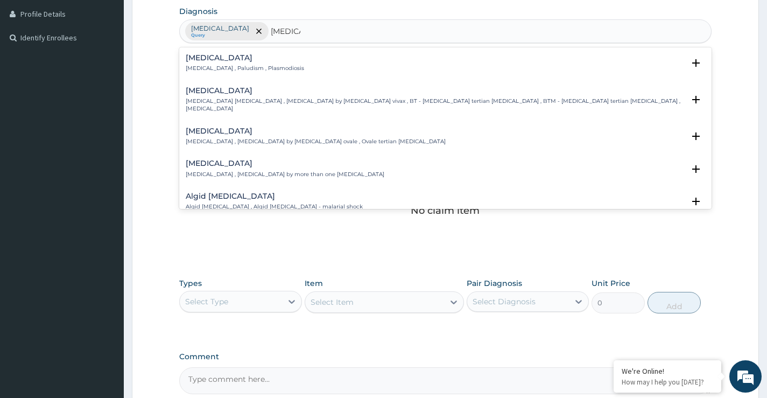
click at [201, 60] on h4 "[MEDICAL_DATA]" at bounding box center [245, 58] width 118 height 8
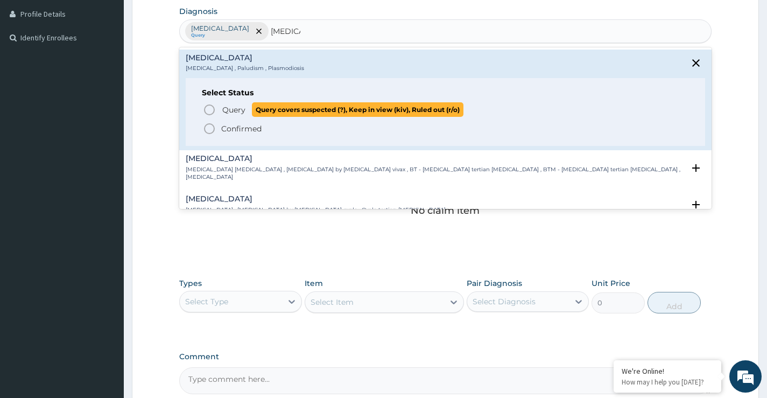
click at [213, 111] on icon "status option query" at bounding box center [209, 109] width 13 height 13
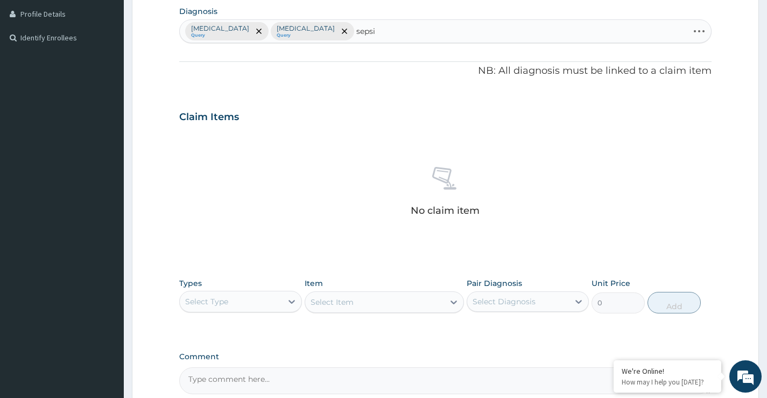
type input "[MEDICAL_DATA]"
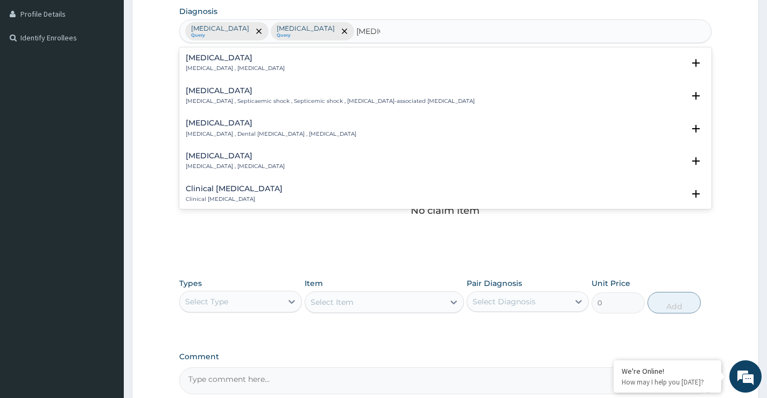
click at [196, 55] on h4 "[MEDICAL_DATA]" at bounding box center [235, 58] width 99 height 8
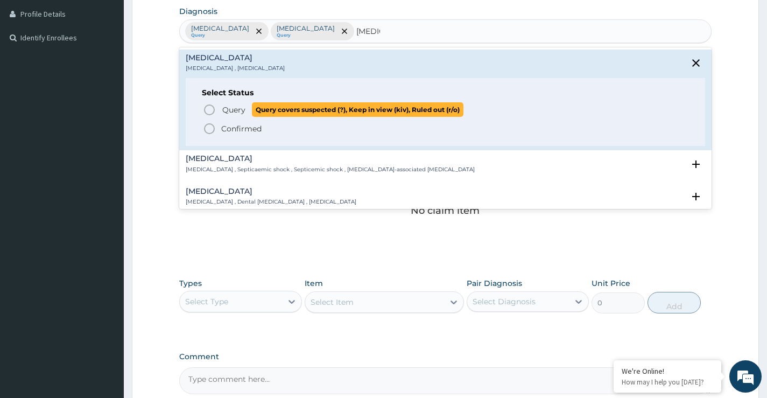
click at [214, 107] on icon "status option query" at bounding box center [209, 109] width 13 height 13
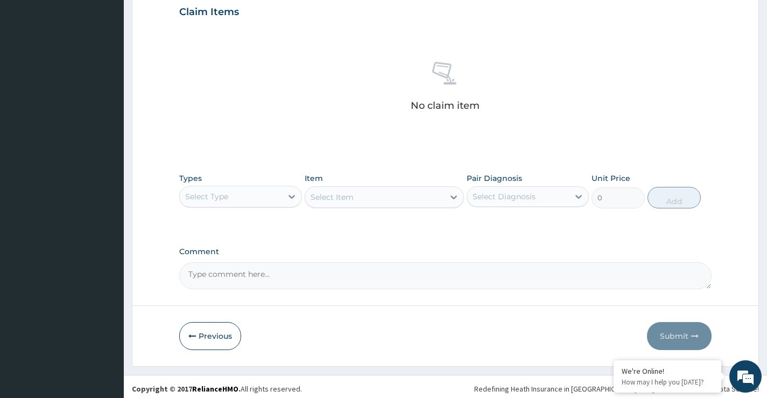
scroll to position [378, 0]
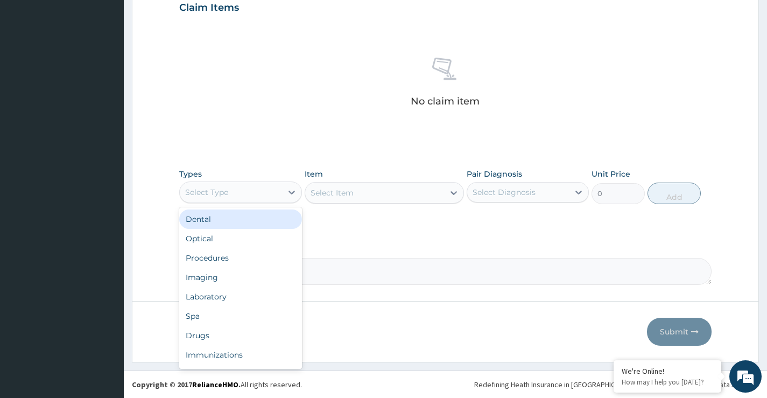
click at [263, 194] on div "Select Type" at bounding box center [231, 192] width 102 height 17
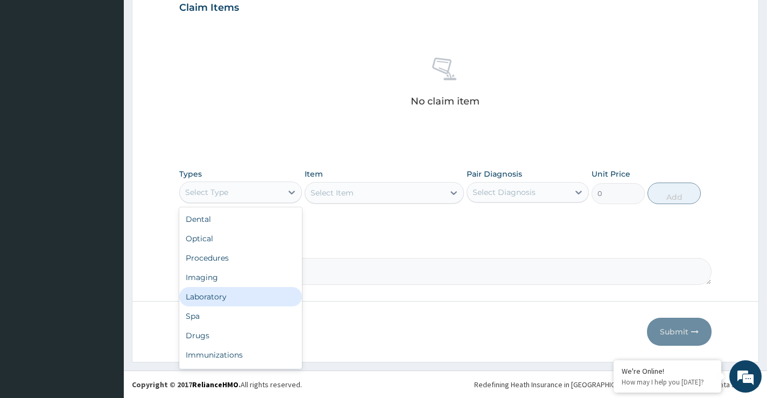
click at [209, 299] on div "Laboratory" at bounding box center [240, 296] width 122 height 19
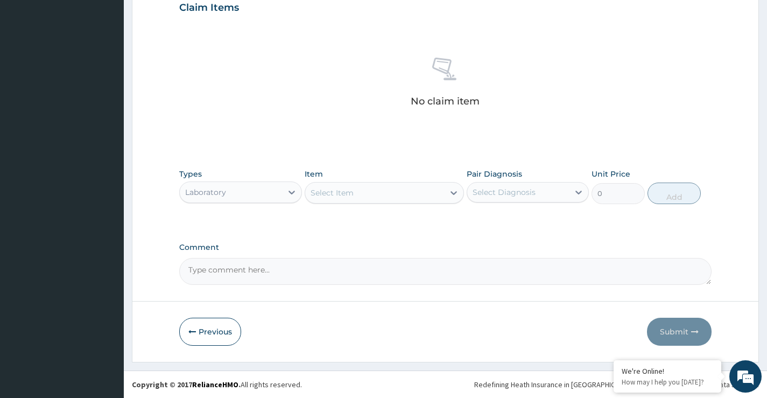
click at [351, 193] on div "Select Item" at bounding box center [332, 192] width 43 height 11
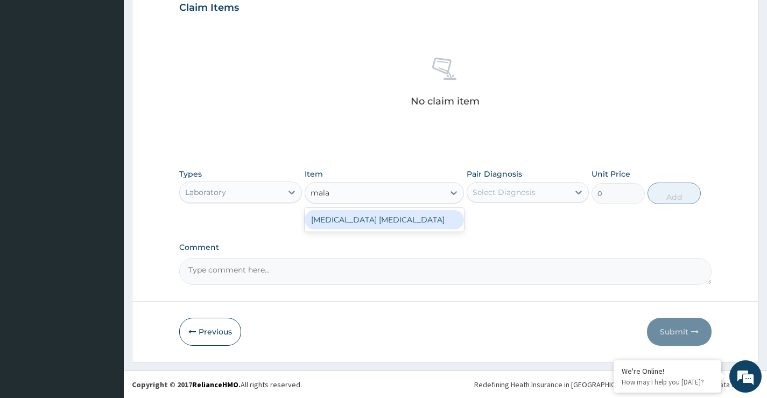
type input "malar"
drag, startPoint x: 356, startPoint y: 220, endPoint x: 476, endPoint y: 207, distance: 120.2
click at [357, 221] on div "[MEDICAL_DATA] [MEDICAL_DATA]" at bounding box center [385, 219] width 160 height 19
type input "1500"
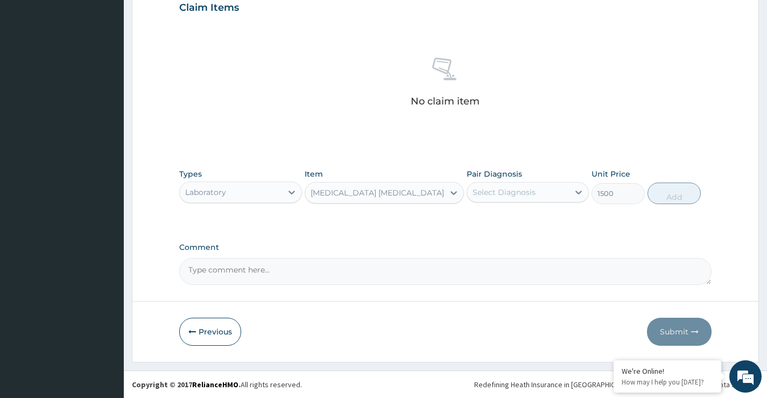
click at [511, 192] on div "Select Diagnosis" at bounding box center [504, 192] width 63 height 11
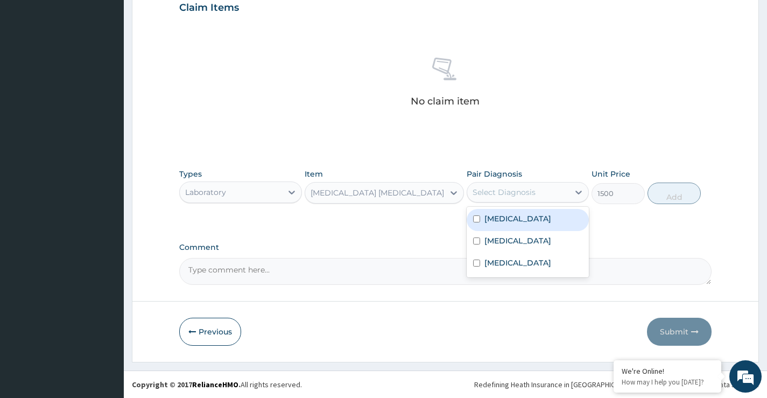
click at [514, 216] on label "[MEDICAL_DATA]" at bounding box center [517, 218] width 67 height 11
checkbox input "true"
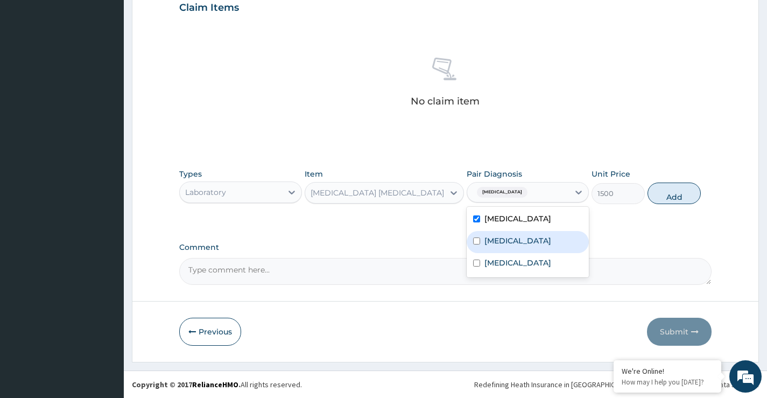
click at [507, 241] on label "[MEDICAL_DATA]" at bounding box center [517, 240] width 67 height 11
checkbox input "true"
click at [494, 223] on label "[MEDICAL_DATA]" at bounding box center [517, 218] width 67 height 11
checkbox input "false"
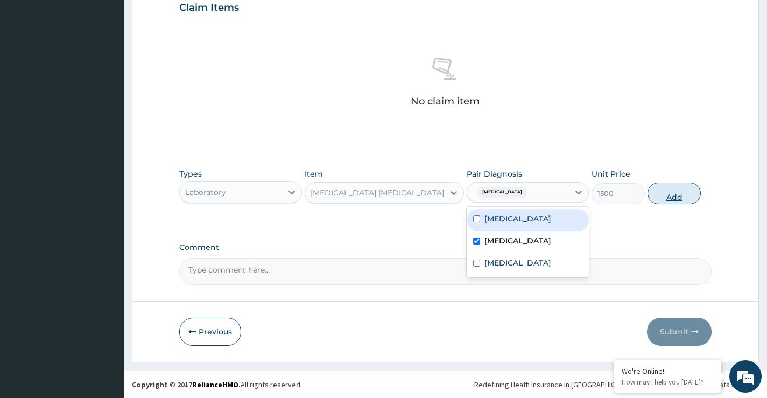
click at [675, 196] on button "Add" at bounding box center [673, 193] width 53 height 22
type input "0"
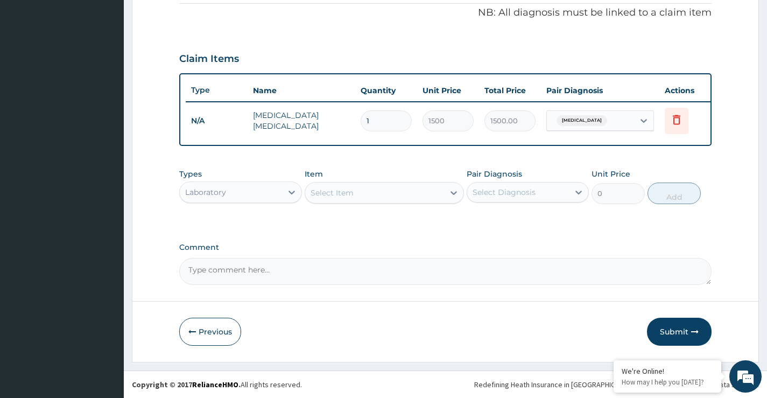
scroll to position [335, 0]
click at [315, 189] on div "Select Item" at bounding box center [332, 192] width 43 height 11
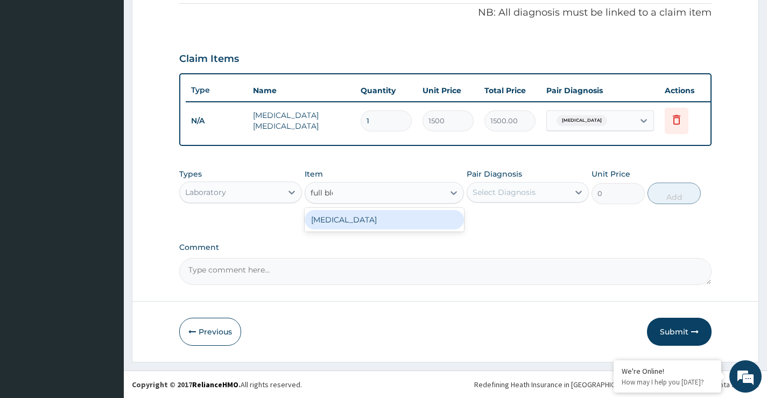
type input "full bloo"
drag, startPoint x: 320, startPoint y: 220, endPoint x: 367, endPoint y: 206, distance: 48.9
click at [320, 220] on div "[MEDICAL_DATA]" at bounding box center [385, 219] width 160 height 19
type input "5000"
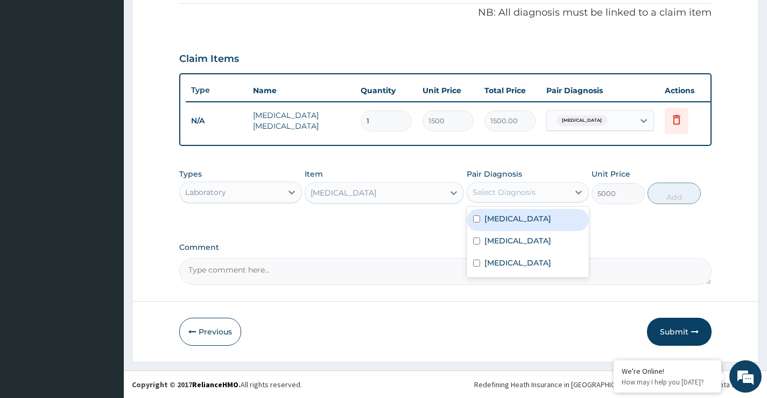
drag, startPoint x: 498, startPoint y: 186, endPoint x: 502, endPoint y: 203, distance: 17.6
click at [498, 186] on div "Select Diagnosis" at bounding box center [518, 192] width 102 height 17
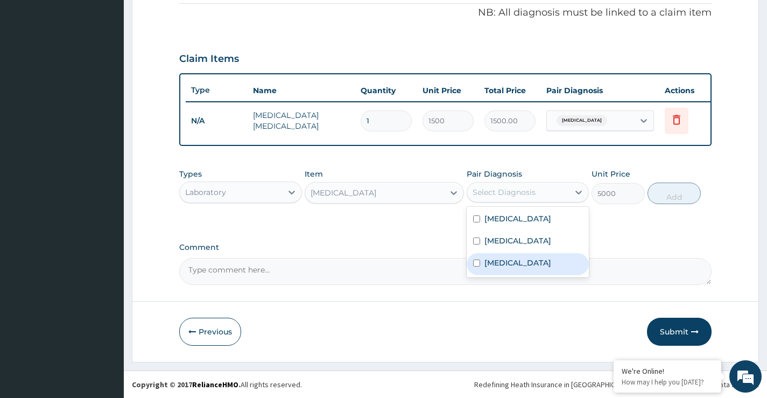
drag, startPoint x: 505, startPoint y: 263, endPoint x: 575, endPoint y: 237, distance: 74.9
click at [505, 263] on label "Sepsis" at bounding box center [517, 262] width 67 height 11
checkbox input "true"
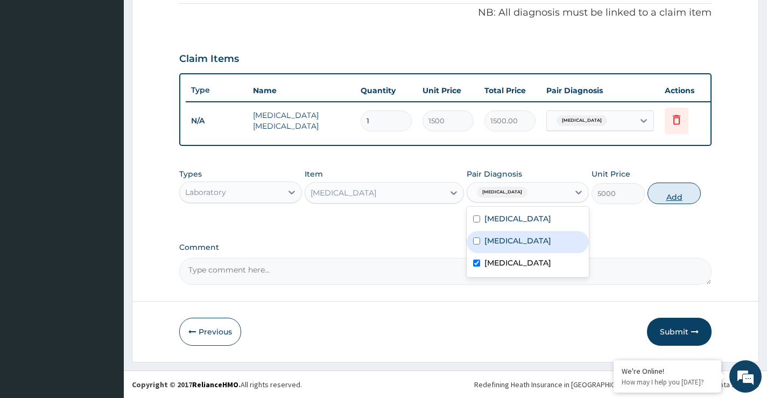
click at [665, 194] on button "Add" at bounding box center [673, 193] width 53 height 22
type input "0"
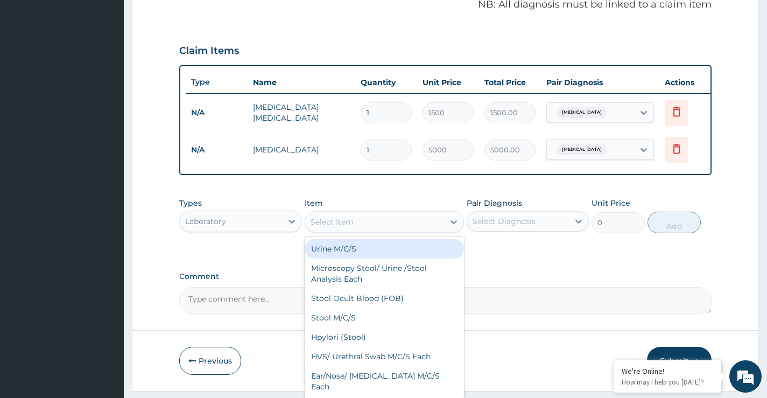
click at [364, 225] on div "Select Item" at bounding box center [374, 221] width 139 height 17
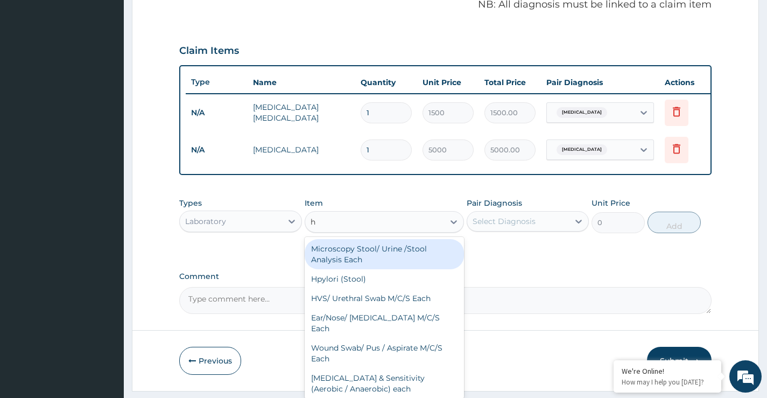
type input "h."
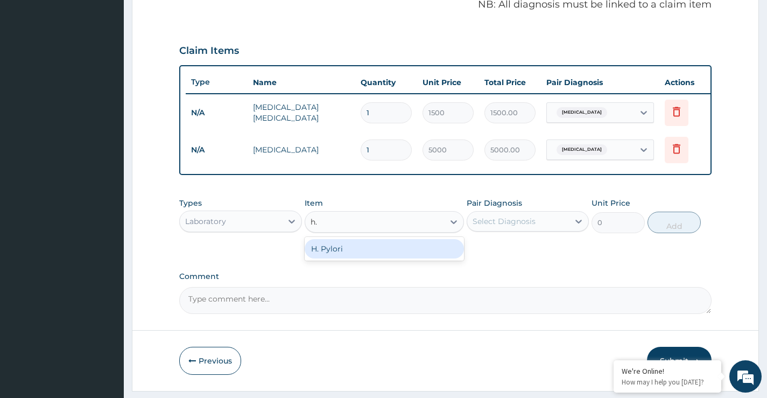
click at [362, 256] on div "H. Pylori" at bounding box center [385, 248] width 160 height 19
type input "3750"
click at [487, 227] on div "Select Diagnosis" at bounding box center [504, 221] width 63 height 11
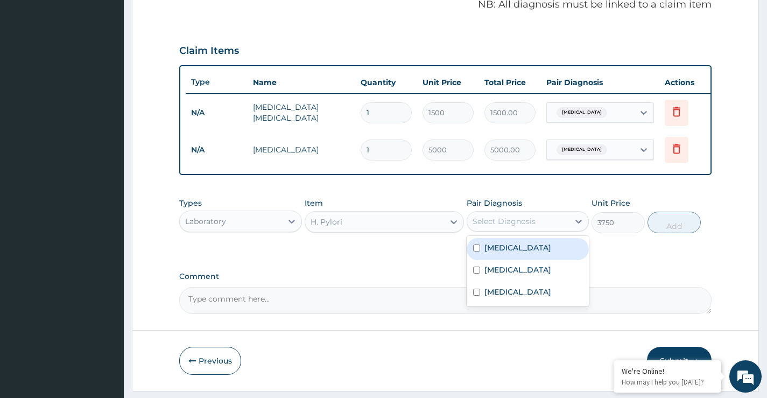
drag, startPoint x: 504, startPoint y: 256, endPoint x: 544, endPoint y: 249, distance: 41.1
click at [504, 253] on label "Peptic ulcer" at bounding box center [517, 247] width 67 height 11
checkbox input "true"
click at [687, 233] on button "Add" at bounding box center [673, 223] width 53 height 22
type input "0"
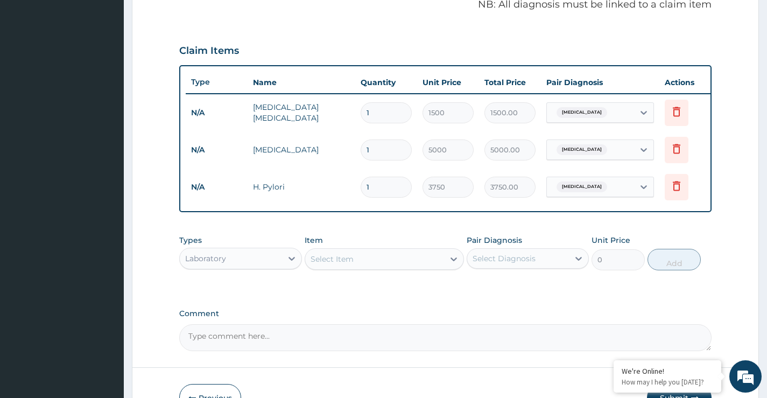
click at [333, 264] on div "Select Item" at bounding box center [332, 259] width 43 height 11
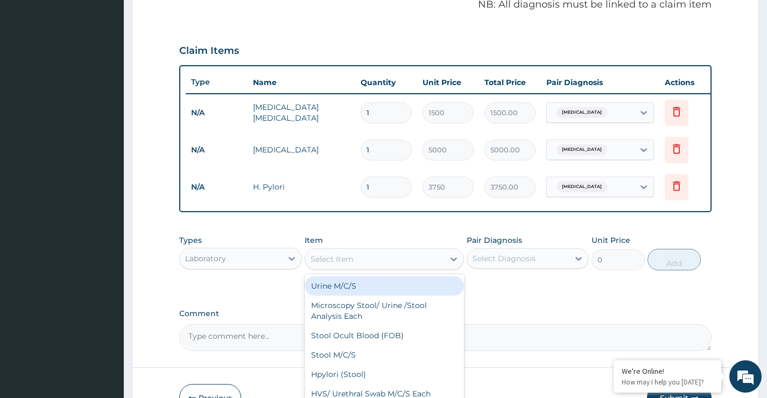
paste input "Stool MCS"
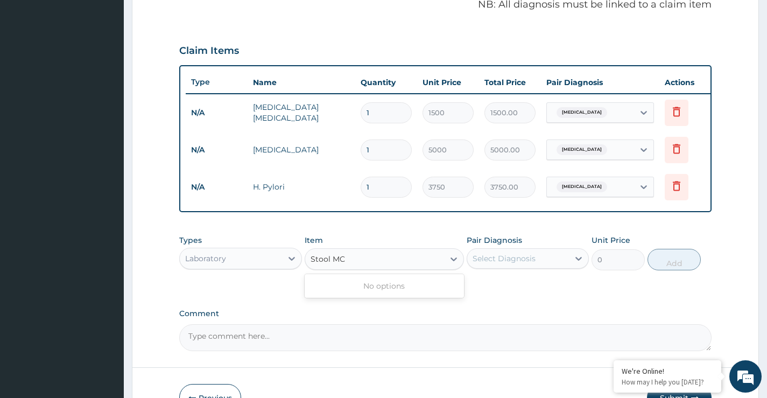
type input "Stool M"
drag, startPoint x: 345, startPoint y: 294, endPoint x: 456, endPoint y: 268, distance: 114.4
click at [346, 294] on div "Stool M/C/S" at bounding box center [385, 285] width 160 height 19
type input "3000"
drag, startPoint x: 480, startPoint y: 260, endPoint x: 485, endPoint y: 265, distance: 7.2
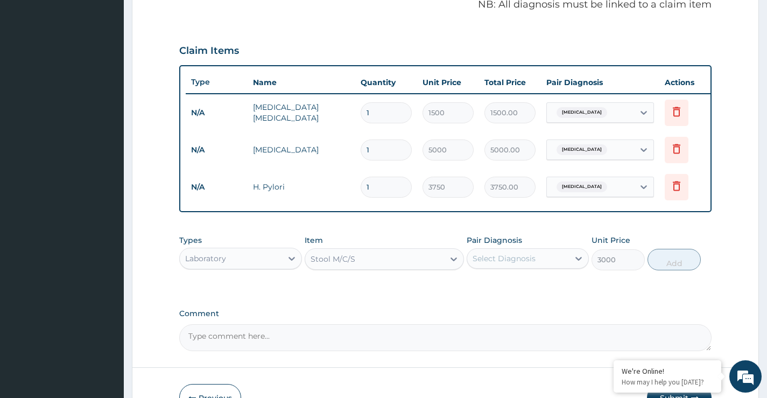
click at [481, 260] on div "Select Diagnosis" at bounding box center [504, 258] width 63 height 11
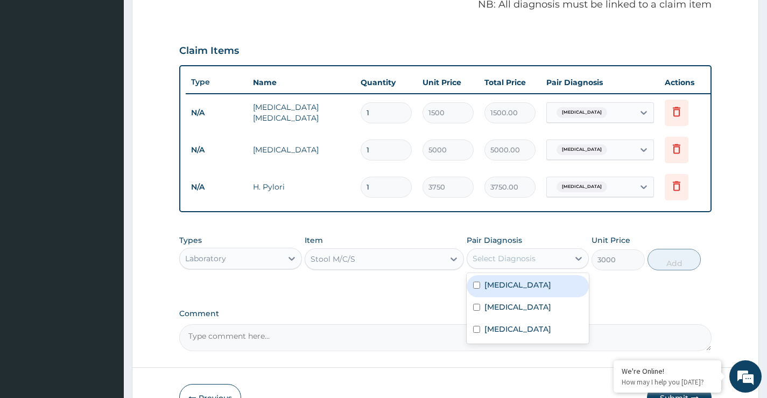
click at [508, 290] on label "Peptic ulcer" at bounding box center [517, 284] width 67 height 11
checkbox input "true"
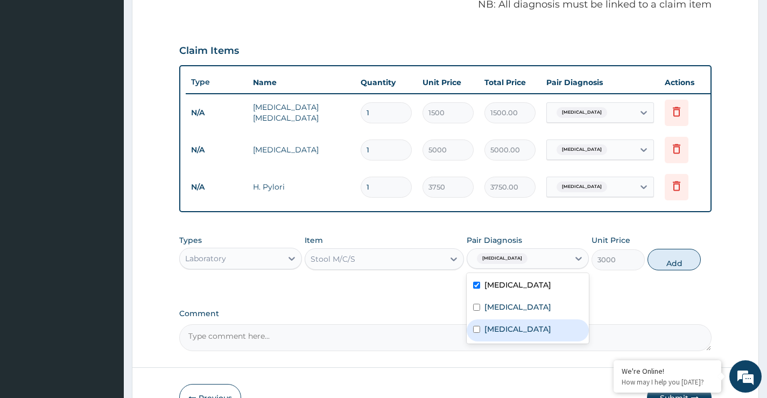
click at [515, 340] on div "Sepsis" at bounding box center [528, 330] width 122 height 22
checkbox input "true"
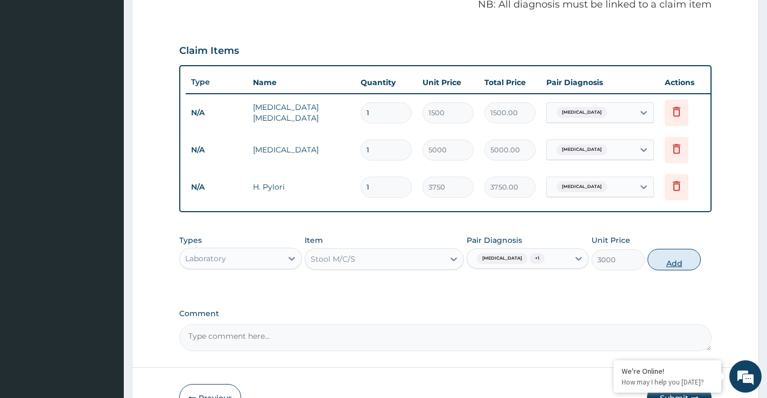
click at [680, 263] on button "Add" at bounding box center [673, 260] width 53 height 22
type input "0"
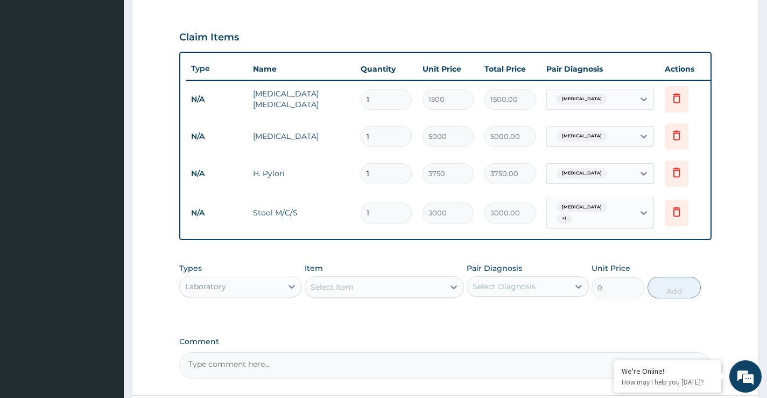
scroll to position [443, 0]
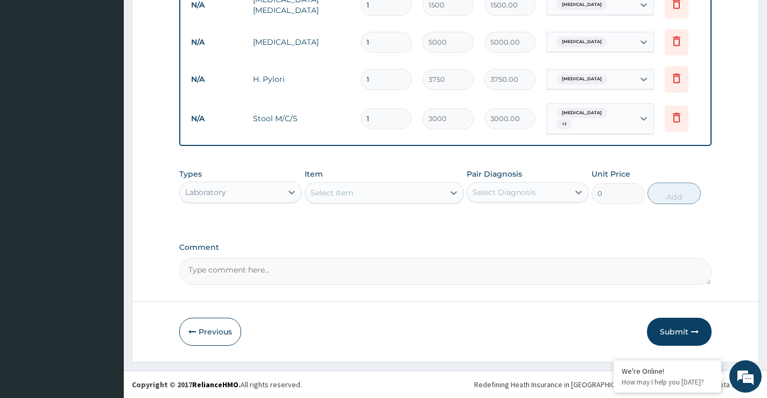
click at [277, 200] on div "Laboratory" at bounding box center [231, 192] width 102 height 17
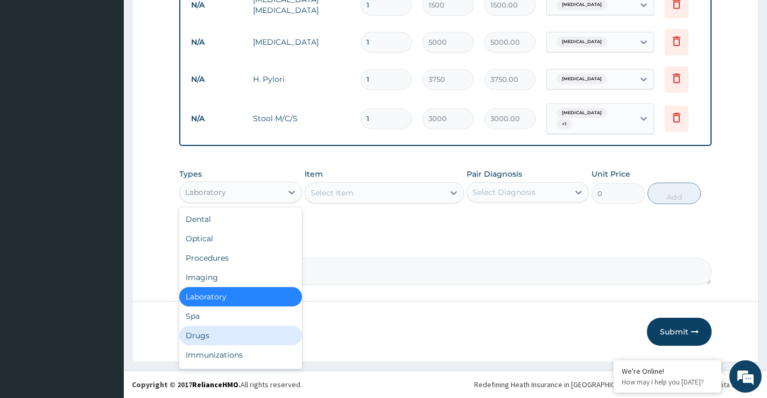
click at [207, 338] on div "Drugs" at bounding box center [240, 335] width 122 height 19
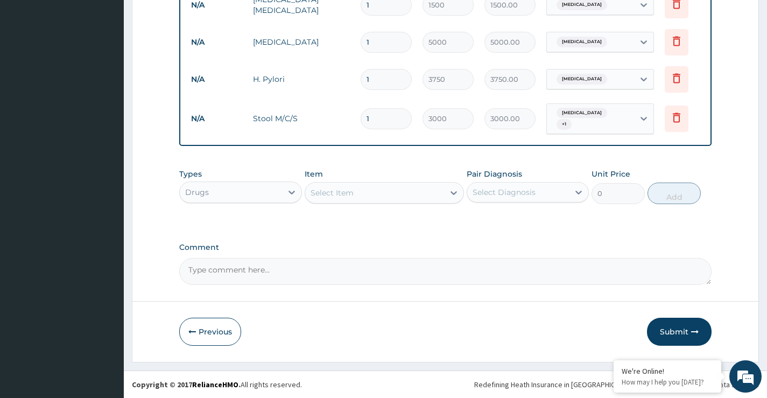
click at [355, 196] on div "Select Item" at bounding box center [374, 192] width 139 height 17
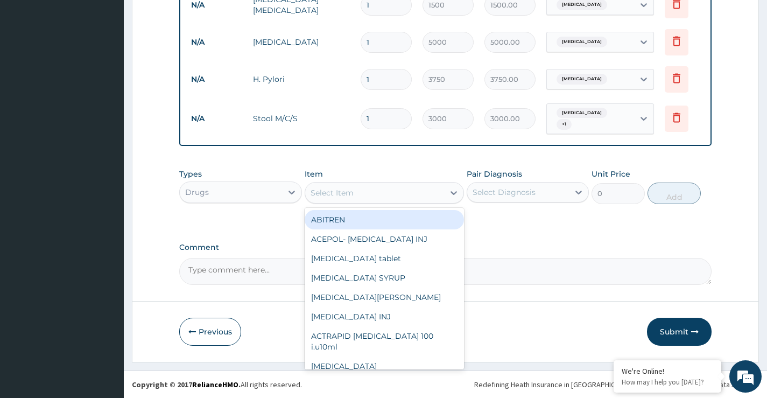
paste input "Buscopan"
type input "Buscopan"
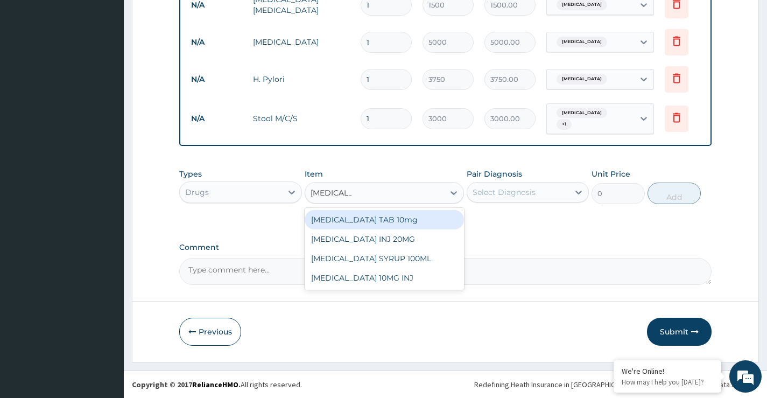
click at [370, 223] on div "BUSCOPAN TAB 10mg" at bounding box center [385, 219] width 160 height 19
type input "47.4375"
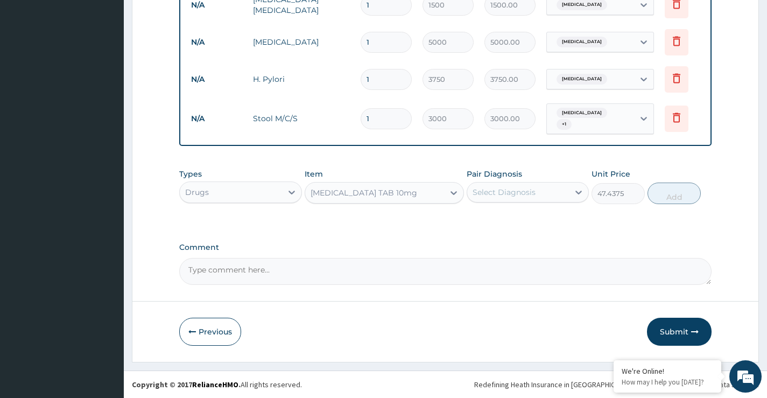
click at [523, 195] on div "Select Diagnosis" at bounding box center [504, 192] width 63 height 11
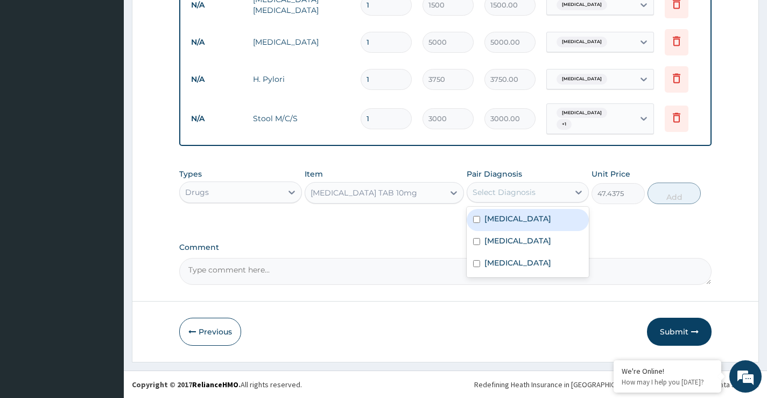
click at [509, 224] on label "Peptic ulcer" at bounding box center [517, 218] width 67 height 11
checkbox input "true"
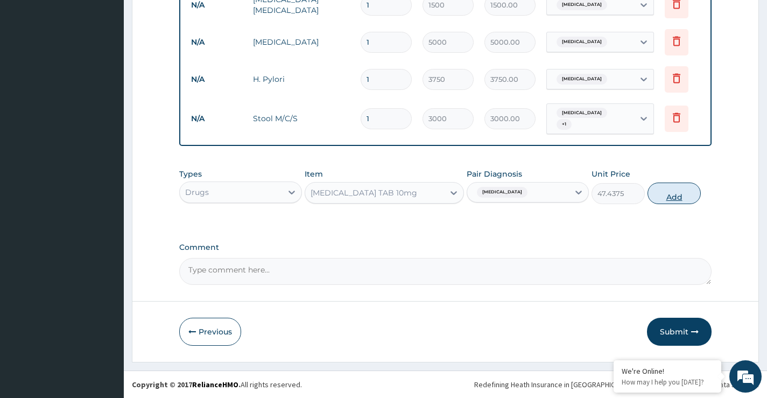
click at [666, 201] on button "Add" at bounding box center [673, 193] width 53 height 22
type input "0"
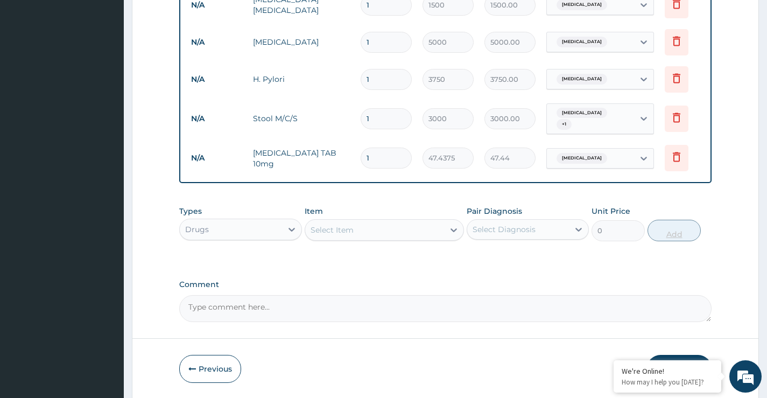
type input "0.00"
type input "6"
type input "284.63"
type input "6"
click at [343, 238] on div "Select Item" at bounding box center [374, 229] width 139 height 17
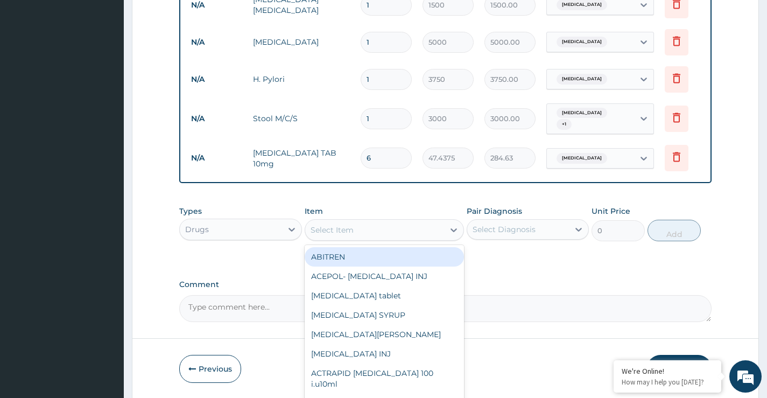
paste input "Omeprazole"
type input "Omeprazole"
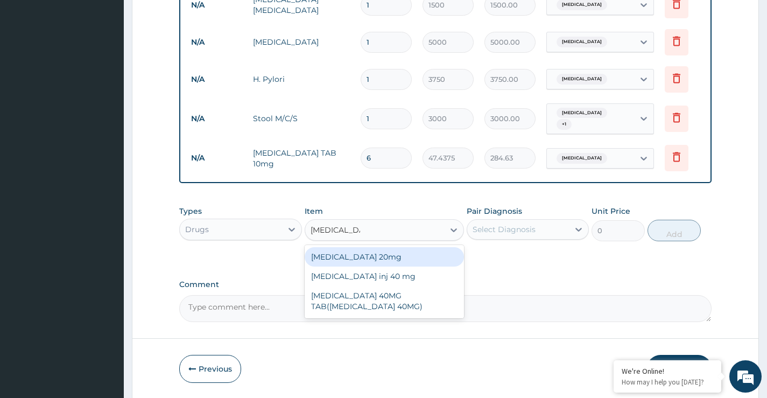
drag, startPoint x: 357, startPoint y: 263, endPoint x: 433, endPoint y: 249, distance: 77.1
click at [364, 263] on div "OMEPRAZOLE 20mg" at bounding box center [385, 256] width 160 height 19
type input "404.2"
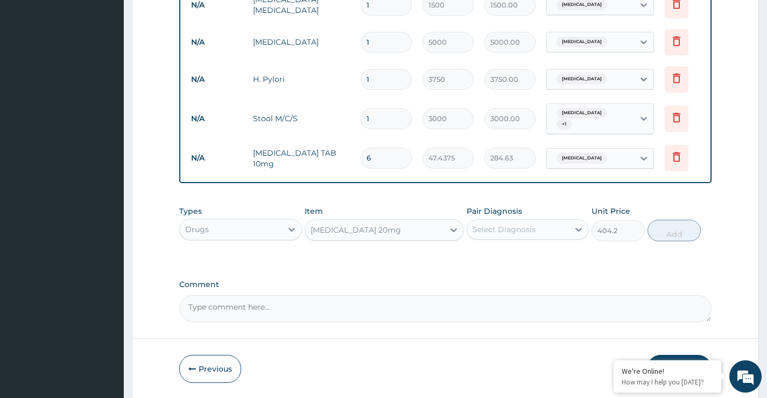
click at [516, 235] on div "Select Diagnosis" at bounding box center [504, 229] width 63 height 11
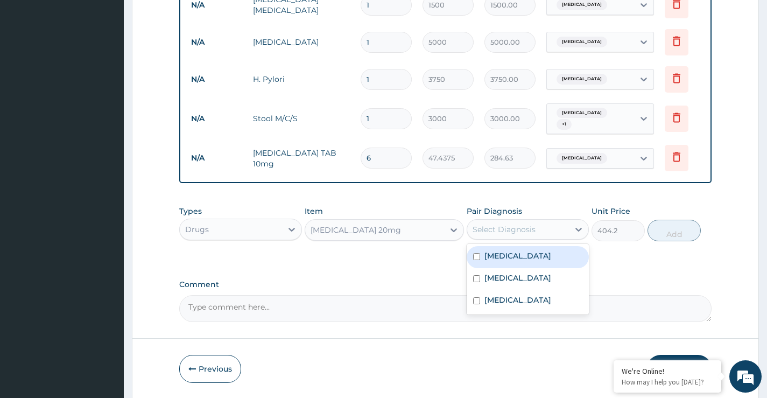
drag, startPoint x: 518, startPoint y: 262, endPoint x: 635, endPoint y: 236, distance: 119.0
click at [532, 260] on div "Peptic ulcer" at bounding box center [528, 257] width 122 height 22
checkbox input "true"
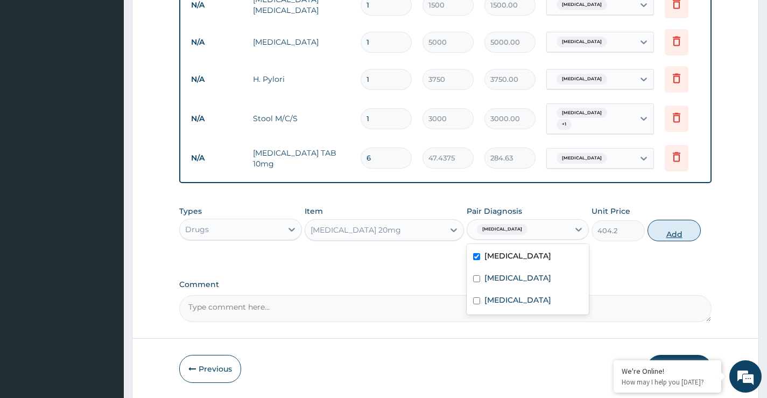
click at [670, 237] on button "Add" at bounding box center [673, 231] width 53 height 22
type input "0"
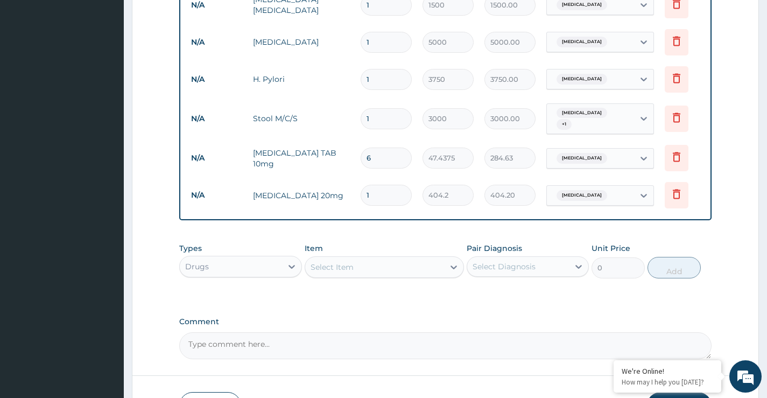
type input "0.00"
type input "7"
type input "2829.40"
type input "7"
click at [374, 271] on div "Select Item" at bounding box center [374, 266] width 139 height 17
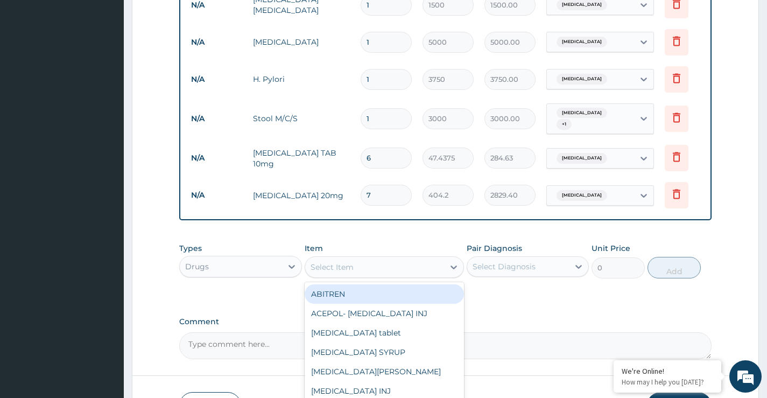
paste input "Gestid"
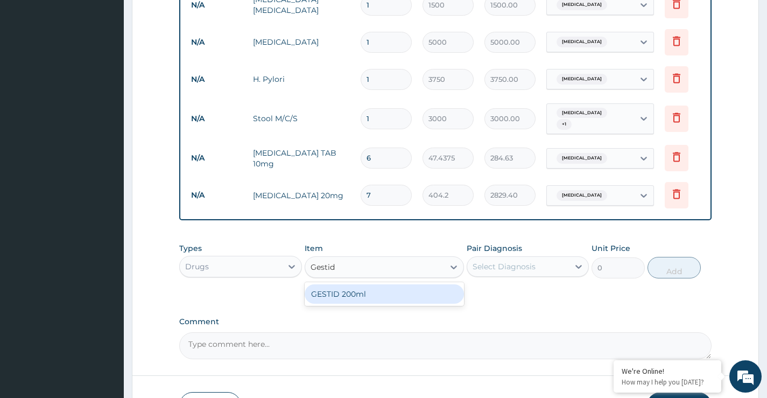
type input "Gestid"
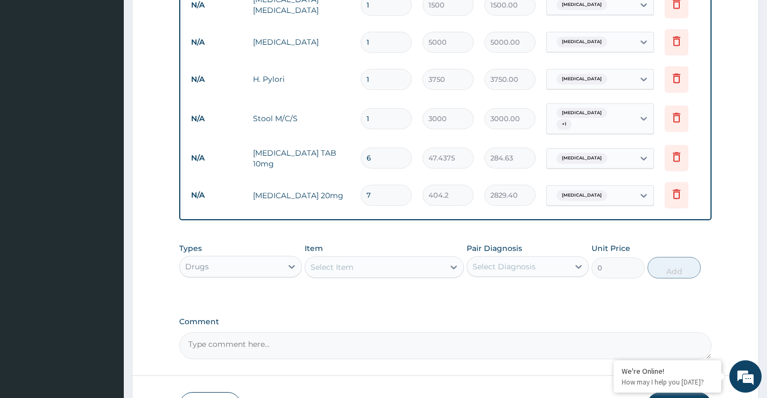
click at [372, 283] on div "Types Drugs Item Select Item Pair Diagnosis Select Diagnosis Unit Price 0 Add" at bounding box center [445, 260] width 532 height 46
click at [354, 274] on div "Select Item" at bounding box center [374, 266] width 139 height 17
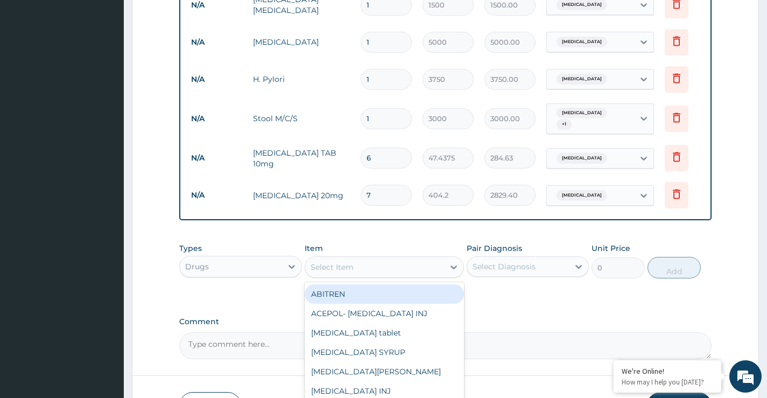
paste input "Gestid"
type input "Gestid"
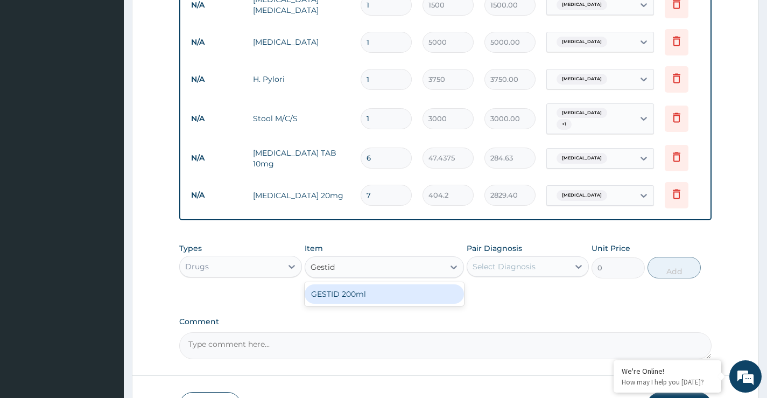
click at [354, 294] on div "GESTID 200ml" at bounding box center [385, 293] width 160 height 19
type input "2210"
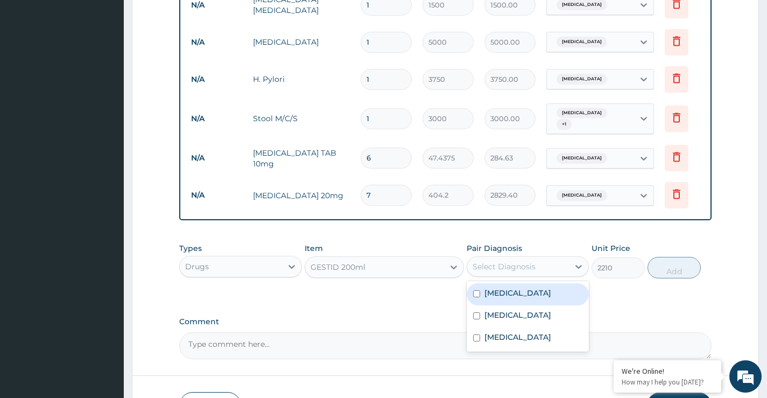
click at [516, 275] on div "Select Diagnosis" at bounding box center [518, 266] width 102 height 17
drag, startPoint x: 508, startPoint y: 299, endPoint x: 532, endPoint y: 293, distance: 24.3
click at [510, 298] on label "Peptic ulcer" at bounding box center [517, 292] width 67 height 11
checkbox input "true"
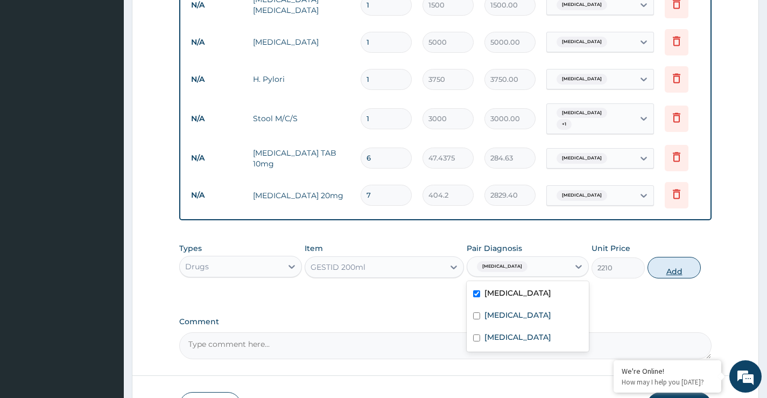
click at [671, 273] on button "Add" at bounding box center [673, 268] width 53 height 22
type input "0"
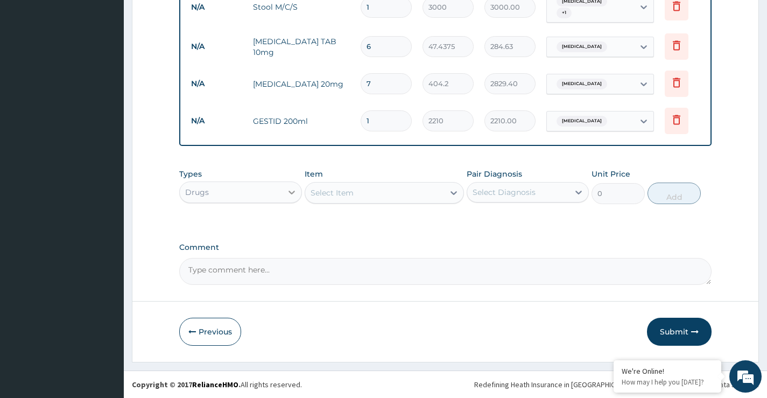
scroll to position [558, 0]
click at [343, 192] on div "Select Item" at bounding box center [332, 192] width 43 height 11
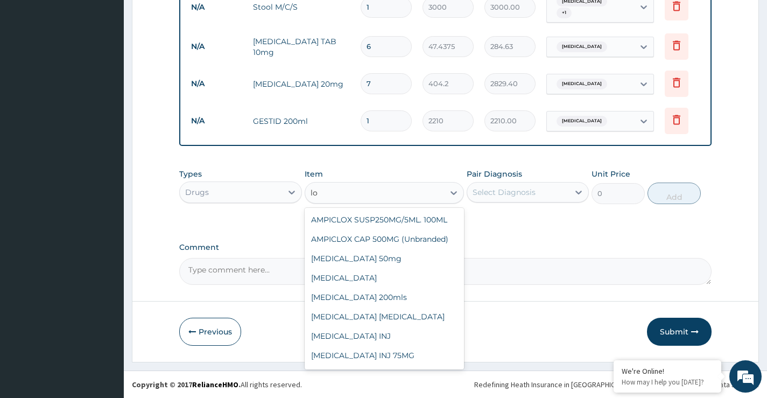
type input "l"
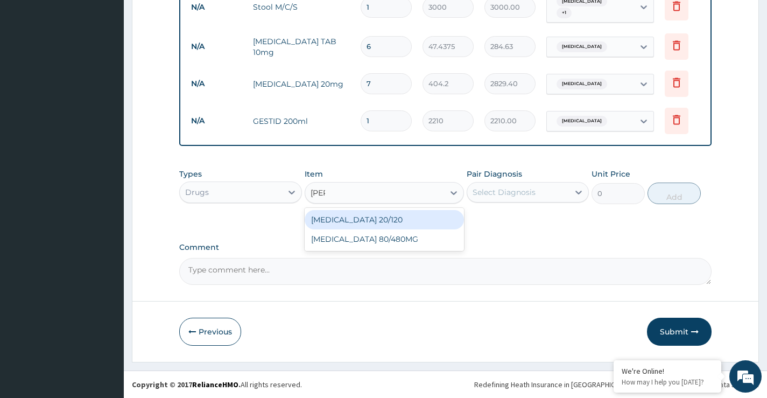
type input "coart"
click at [396, 213] on div "COARTEM 20/120" at bounding box center [385, 219] width 160 height 19
type input "88.55"
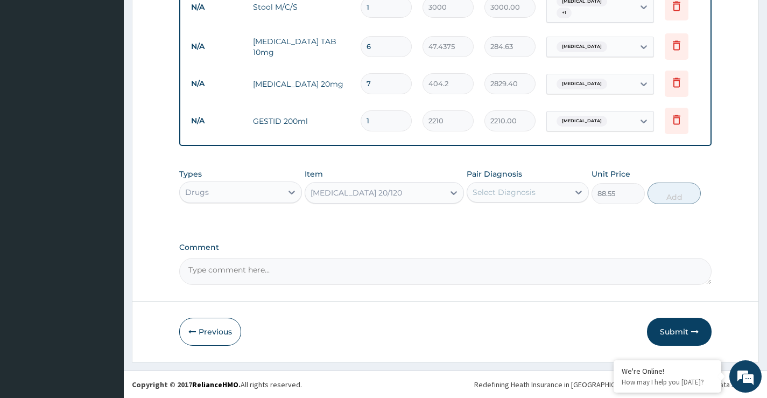
click at [493, 195] on div "Select Diagnosis" at bounding box center [504, 192] width 63 height 11
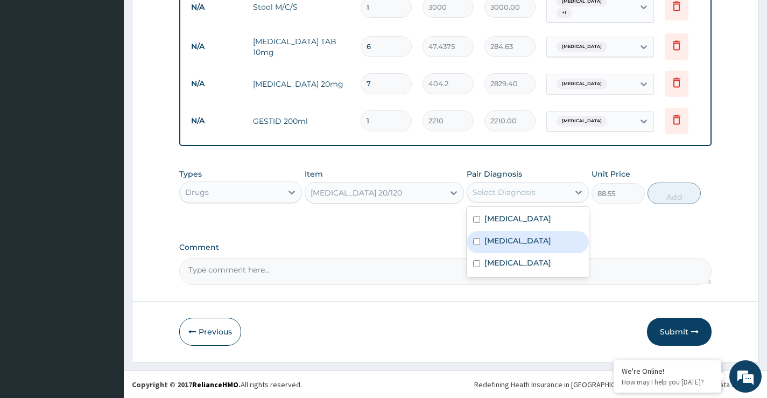
drag, startPoint x: 509, startPoint y: 241, endPoint x: 629, endPoint y: 202, distance: 126.3
click at [519, 238] on div "Malaria" at bounding box center [528, 242] width 122 height 22
checkbox input "true"
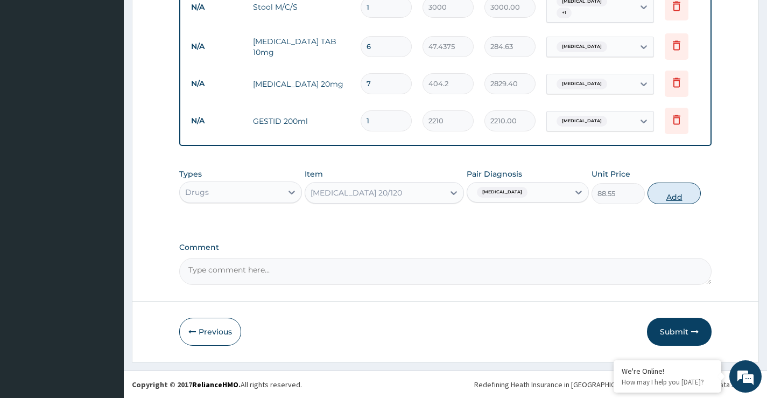
click at [668, 204] on div "Types Drugs Item COARTEM 20/120 Pair Diagnosis Malaria Unit Price 88.55 Add" at bounding box center [445, 186] width 532 height 46
click at [670, 202] on button "Add" at bounding box center [673, 193] width 53 height 22
type input "0"
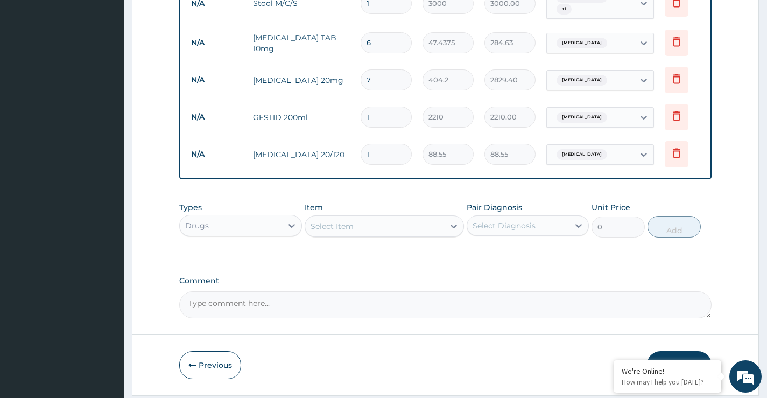
click at [370, 233] on div "Select Item" at bounding box center [374, 225] width 139 height 17
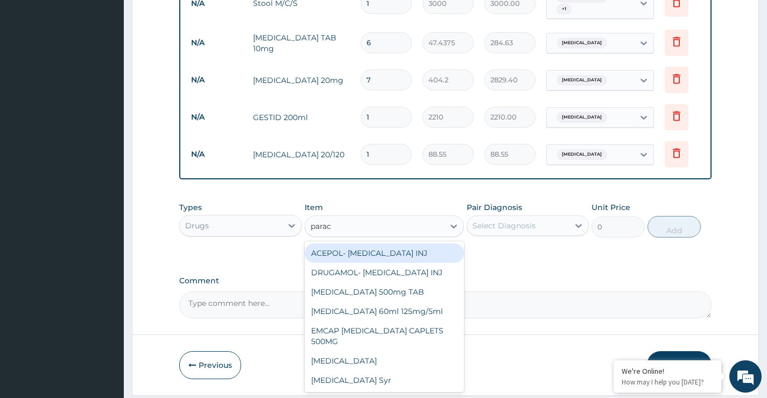
type input "parace"
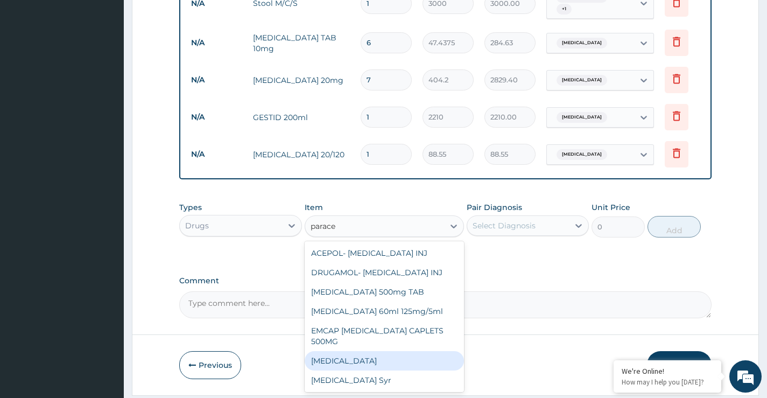
drag, startPoint x: 325, startPoint y: 364, endPoint x: 349, endPoint y: 361, distance: 25.0
click at [327, 365] on div "Paracetamol" at bounding box center [385, 360] width 160 height 19
type input "13"
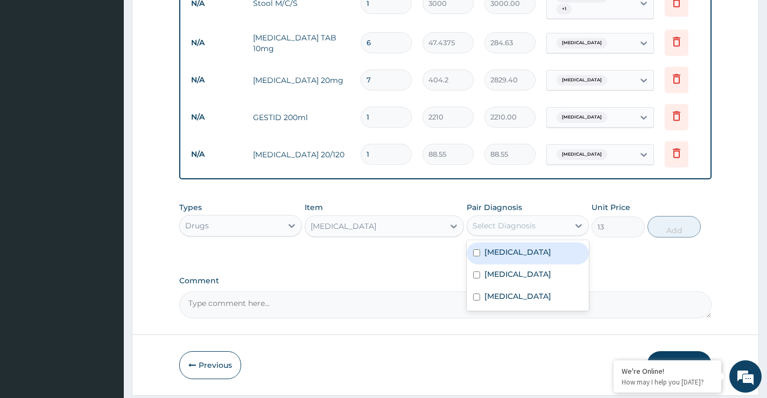
drag, startPoint x: 510, startPoint y: 226, endPoint x: 512, endPoint y: 234, distance: 7.7
click at [510, 227] on div "Select Diagnosis" at bounding box center [504, 225] width 63 height 11
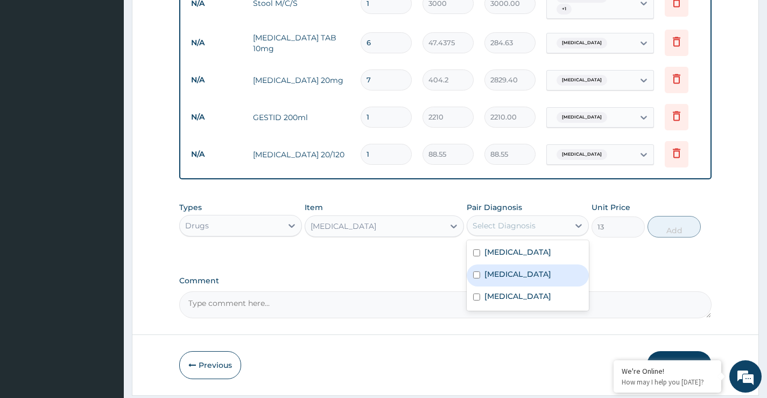
click at [506, 279] on label "Malaria" at bounding box center [517, 274] width 67 height 11
checkbox input "true"
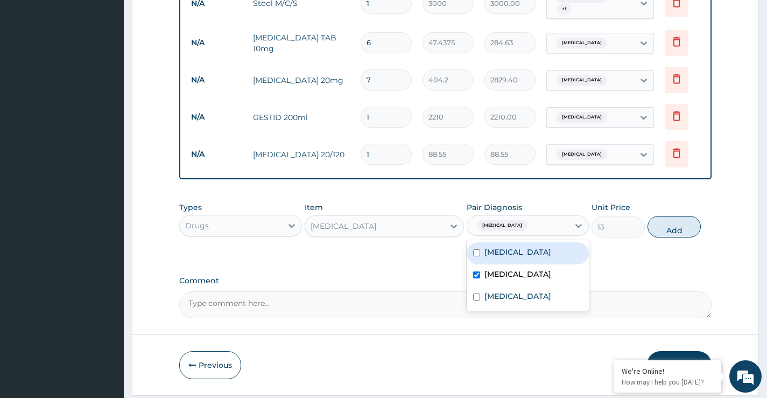
click at [672, 231] on button "Add" at bounding box center [673, 227] width 53 height 22
type input "0"
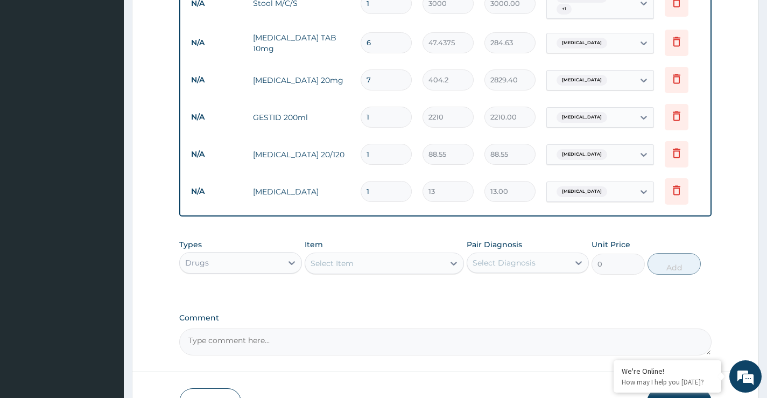
click at [384, 151] on input "1" at bounding box center [386, 154] width 51 height 21
type input "18"
type input "1593.90"
type input "18"
click at [384, 185] on input "1" at bounding box center [386, 191] width 51 height 21
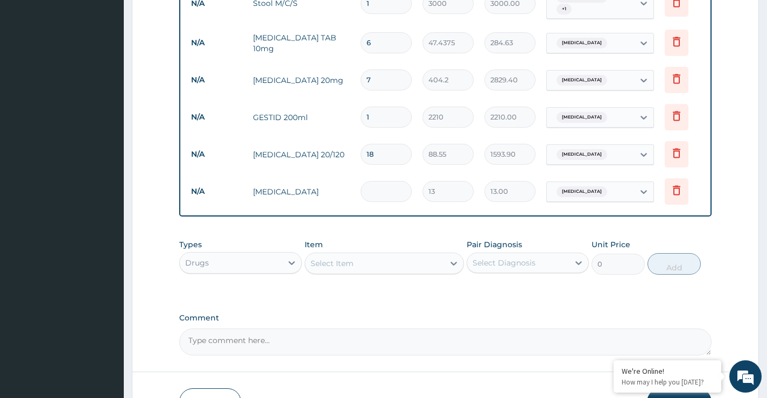
type input "0.00"
type input "9"
type input "117.00"
type input "0.00"
type input "1"
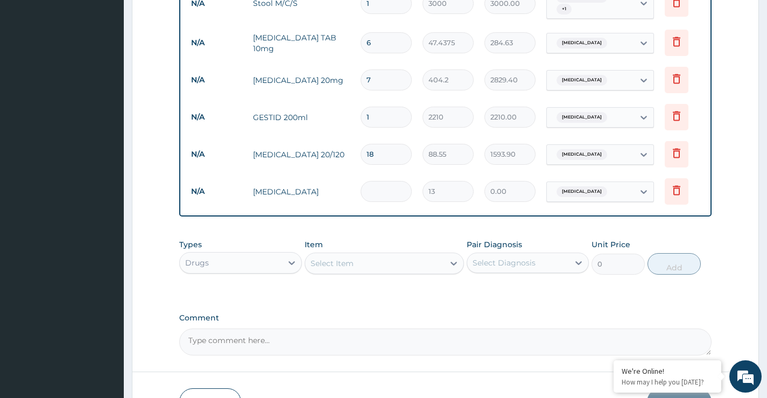
type input "13.00"
type input "18"
type input "234.00"
type input "19"
type input "247.00"
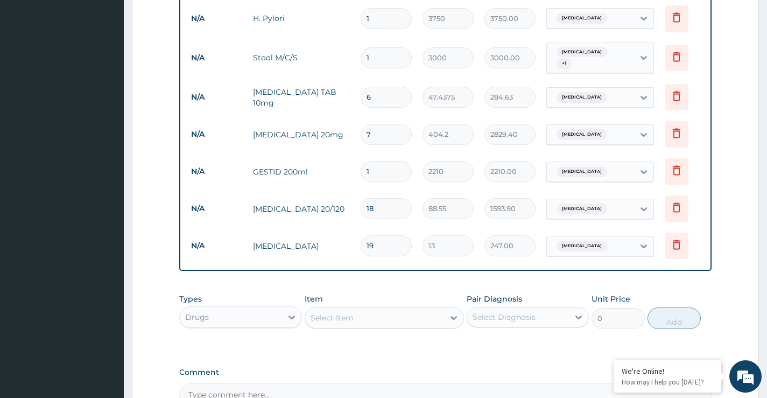
scroll to position [504, 0]
type input "19"
click at [259, 325] on div "Drugs" at bounding box center [231, 316] width 102 height 17
drag, startPoint x: 212, startPoint y: 386, endPoint x: 255, endPoint y: 374, distance: 44.3
click at [217, 385] on div "Procedures" at bounding box center [240, 381] width 122 height 19
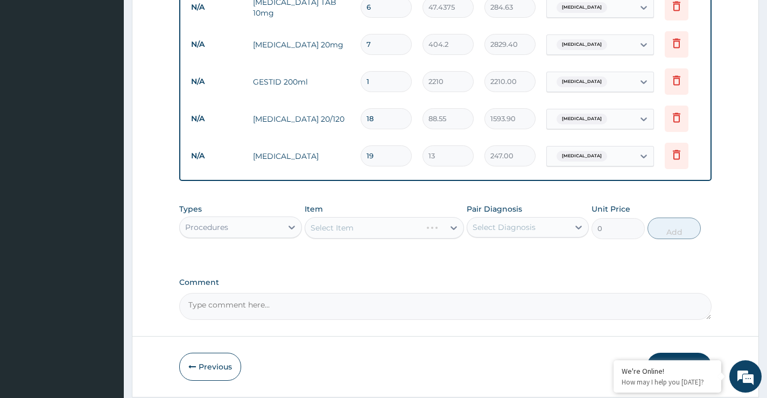
scroll to position [612, 0]
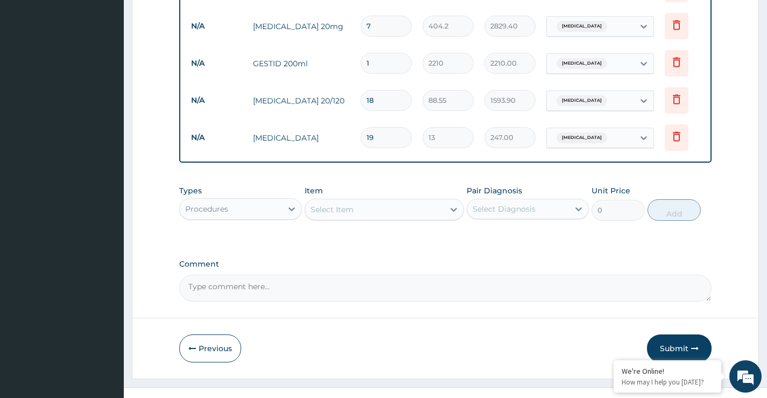
click at [358, 213] on div "Select Item" at bounding box center [374, 209] width 139 height 17
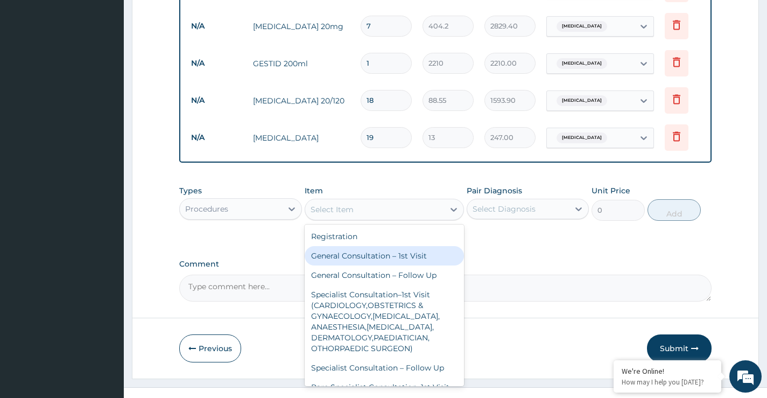
click at [346, 262] on div "General Consultation – 1st Visit" at bounding box center [385, 255] width 160 height 19
type input "4000"
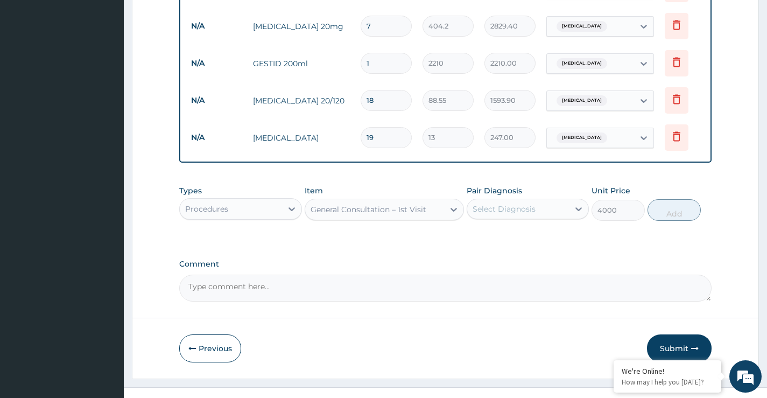
click at [495, 212] on div "Select Diagnosis" at bounding box center [504, 208] width 63 height 11
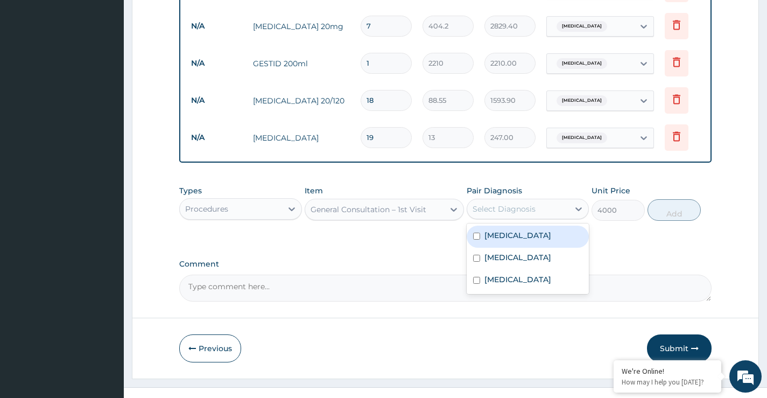
drag, startPoint x: 494, startPoint y: 240, endPoint x: 494, endPoint y: 251, distance: 10.8
click at [494, 241] on label "Peptic ulcer" at bounding box center [517, 235] width 67 height 11
checkbox input "true"
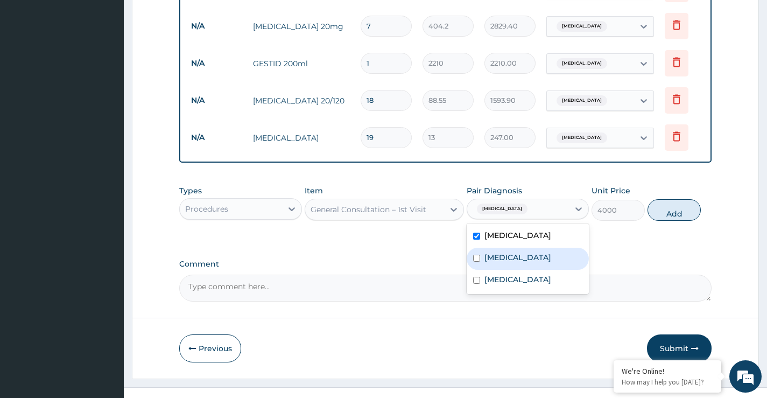
drag, startPoint x: 494, startPoint y: 265, endPoint x: 495, endPoint y: 283, distance: 18.3
click at [494, 266] on div "Malaria" at bounding box center [528, 259] width 122 height 22
checkbox input "true"
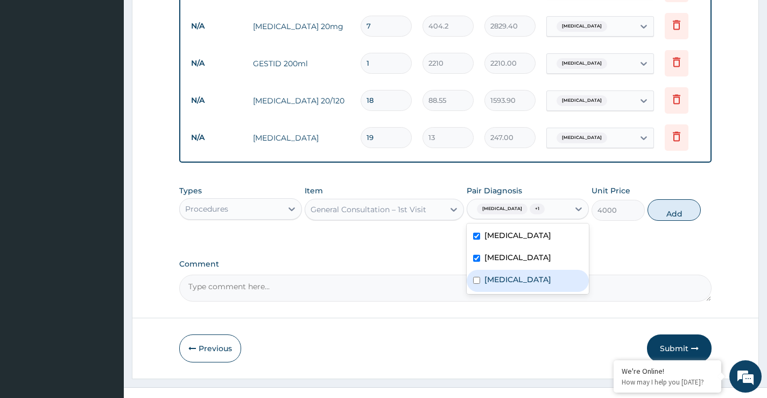
drag, startPoint x: 492, startPoint y: 289, endPoint x: 498, endPoint y: 285, distance: 7.5
click at [493, 288] on div "Sepsis" at bounding box center [528, 281] width 122 height 22
checkbox input "true"
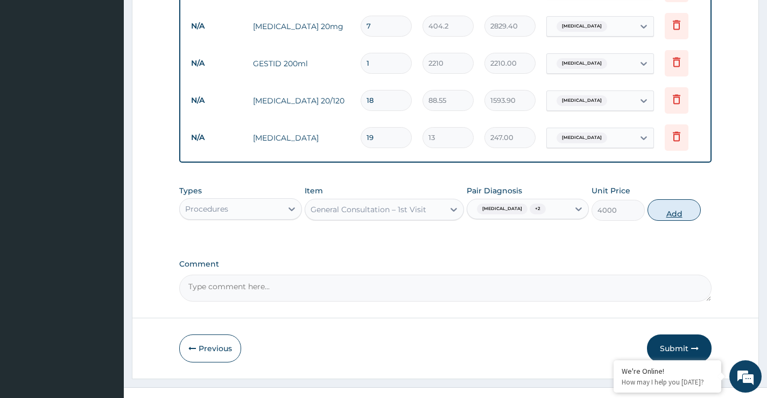
click at [670, 220] on button "Add" at bounding box center [673, 210] width 53 height 22
type input "0"
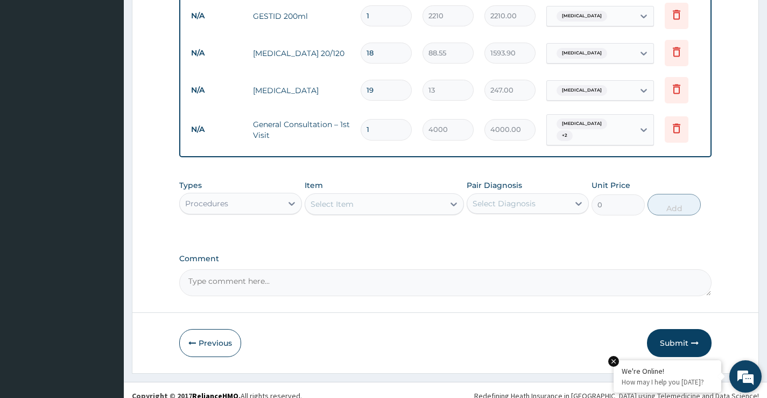
scroll to position [670, 0]
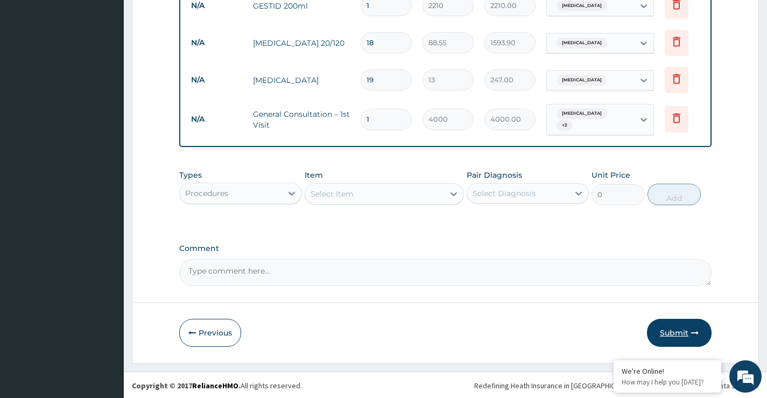
drag, startPoint x: 673, startPoint y: 331, endPoint x: 513, endPoint y: 389, distance: 170.1
click at [672, 331] on button "Submit" at bounding box center [679, 333] width 65 height 28
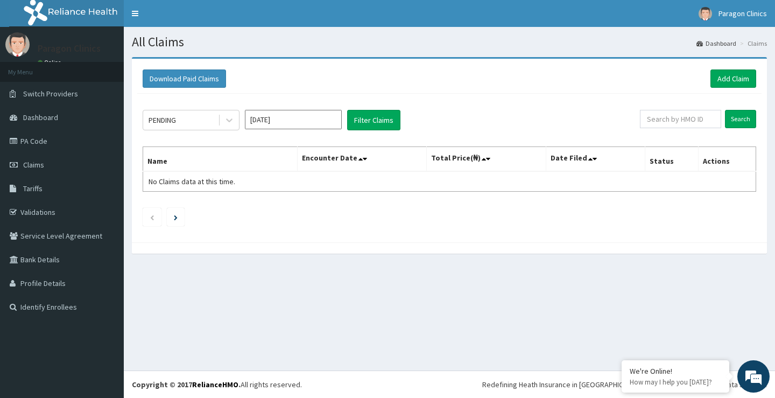
click at [304, 228] on div "PENDING [DATE] Filter Claims Search Name Encounter Date Total Price(₦) Date Fil…" at bounding box center [449, 165] width 624 height 143
